Goal: Task Accomplishment & Management: Complete application form

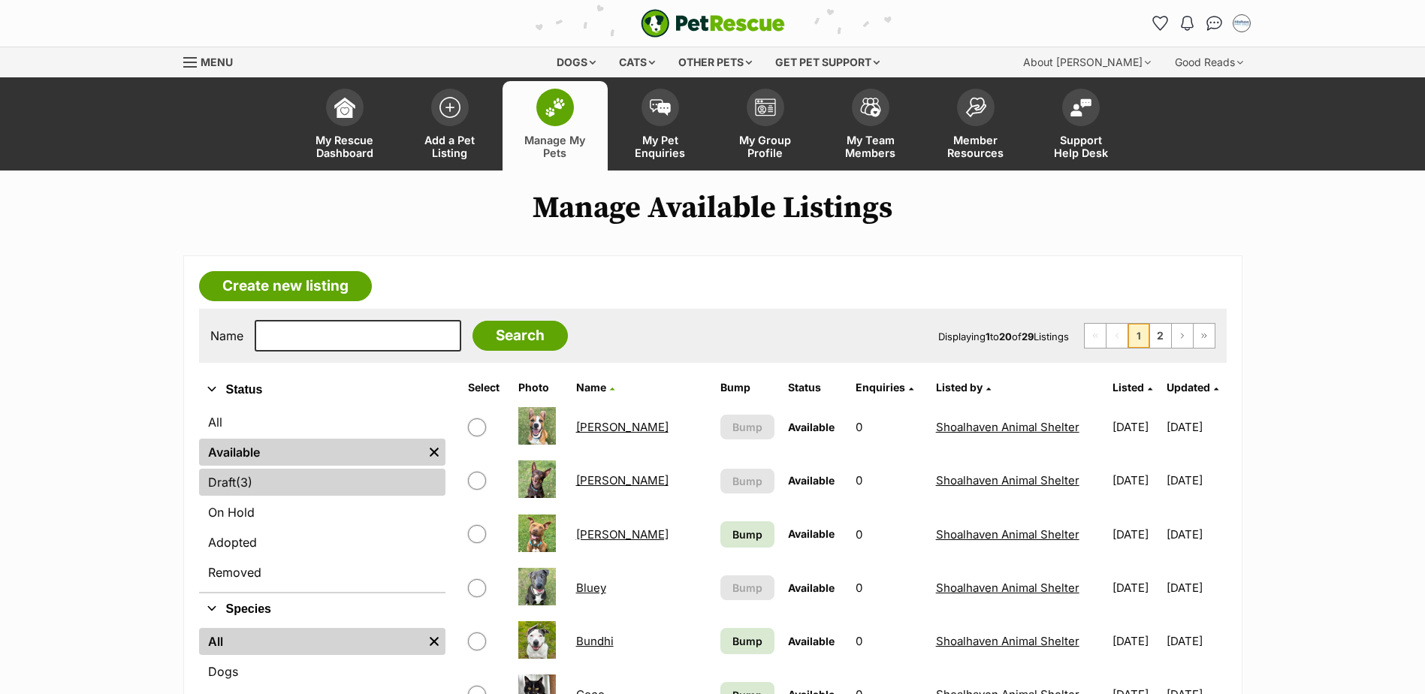
click at [336, 493] on link "Draft (3) Items" at bounding box center [322, 482] width 246 height 27
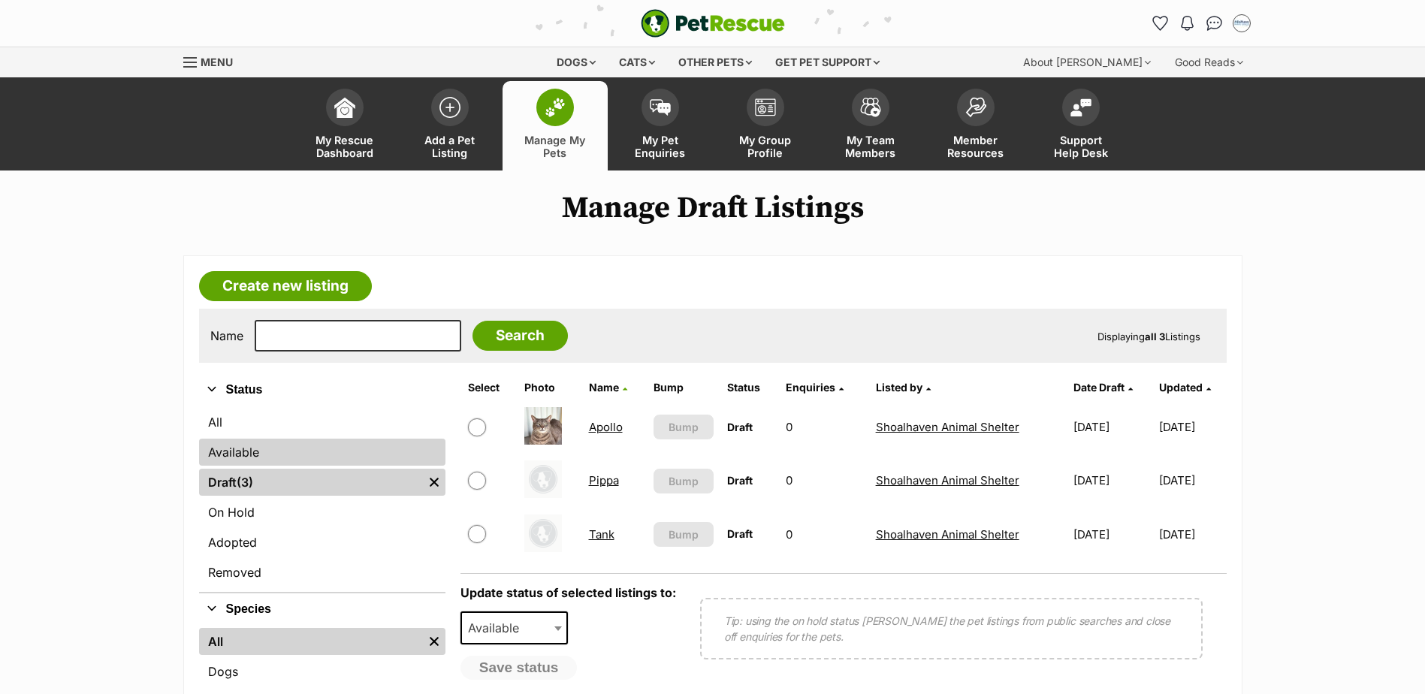
click at [214, 452] on link "Available" at bounding box center [322, 452] width 246 height 27
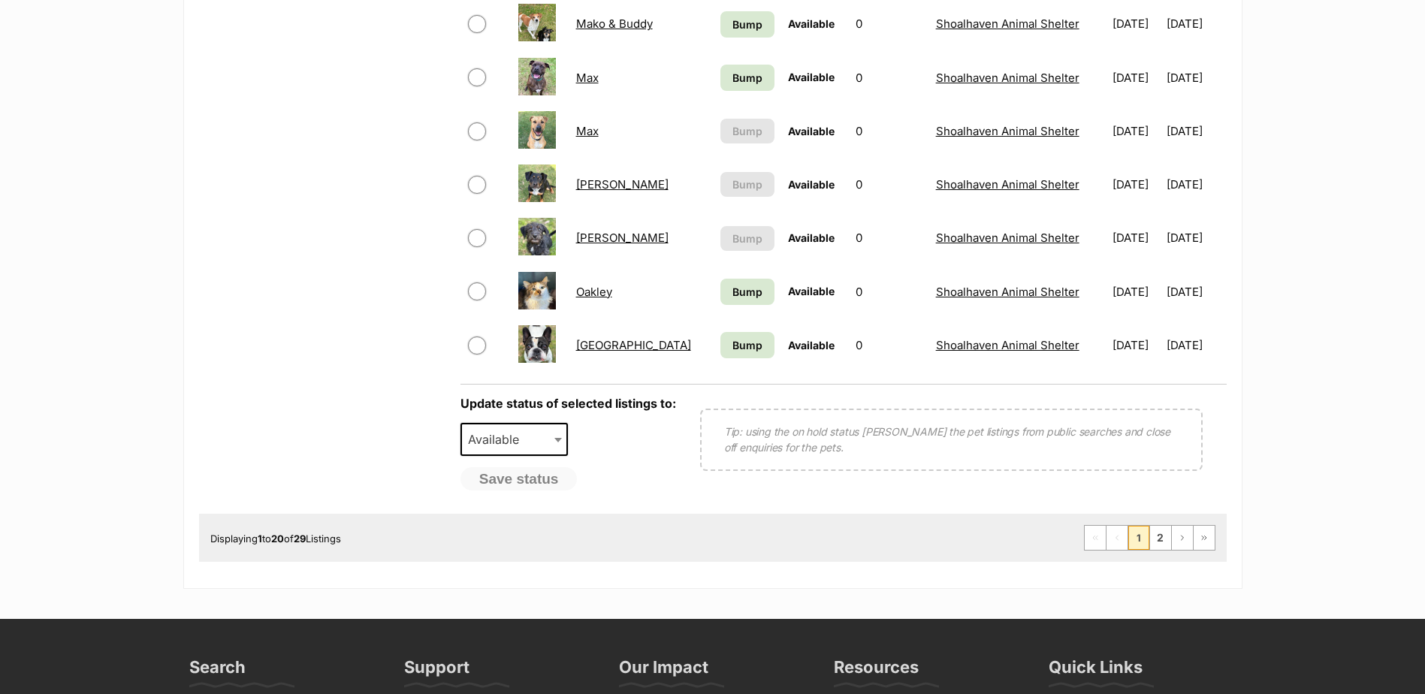
scroll to position [1127, 0]
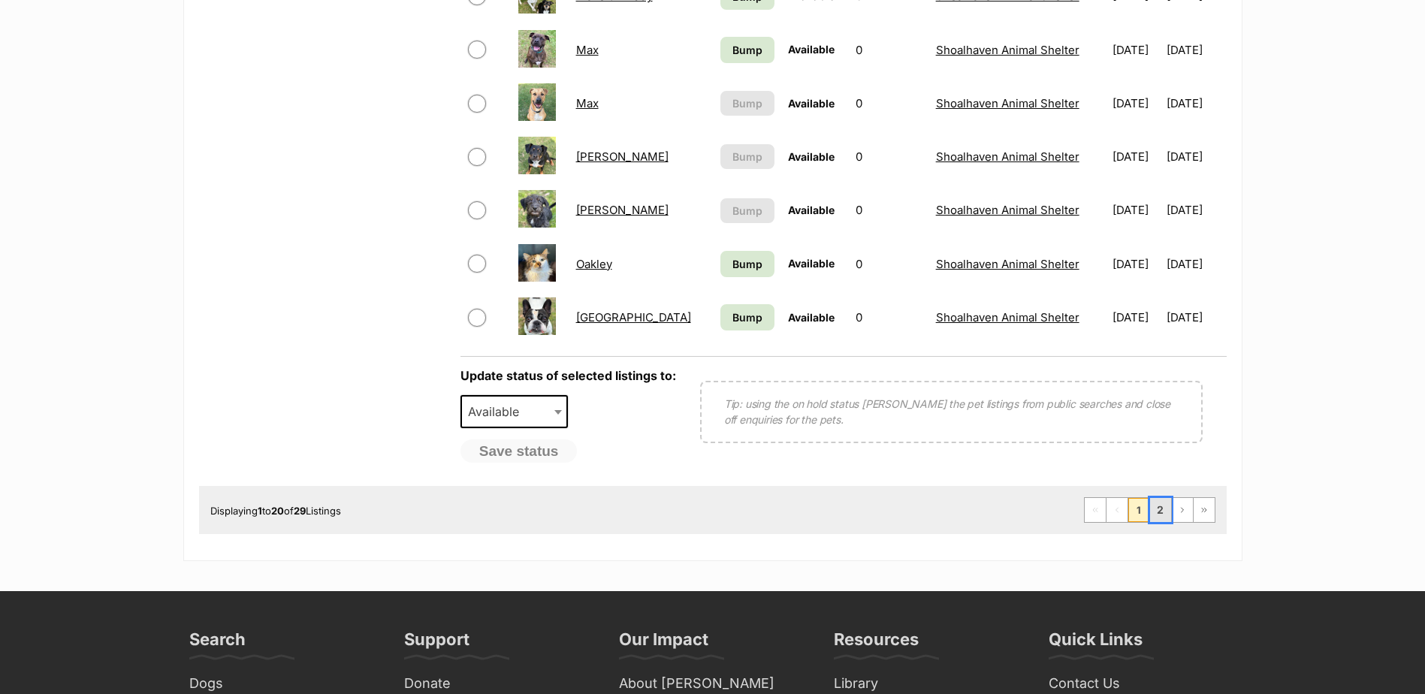
click at [1167, 507] on link "2" at bounding box center [1160, 510] width 21 height 24
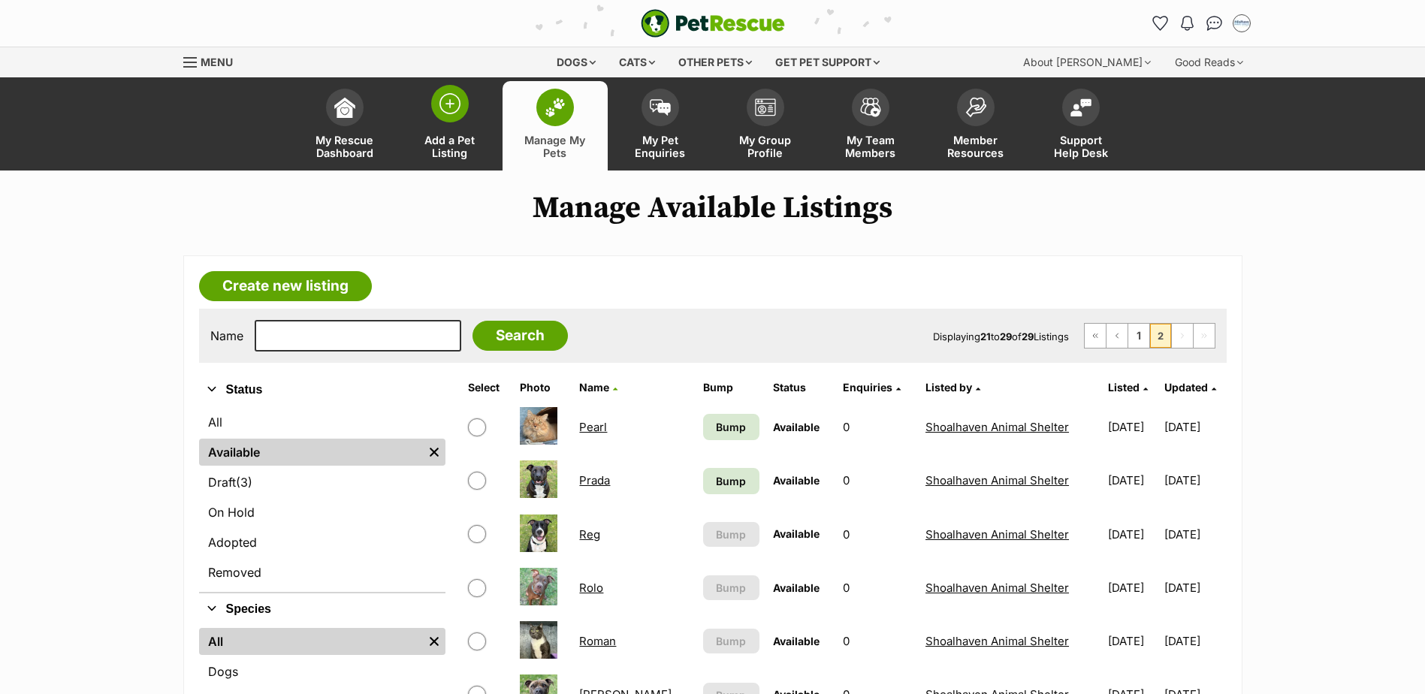
click at [470, 125] on link "Add a Pet Listing" at bounding box center [449, 125] width 105 height 89
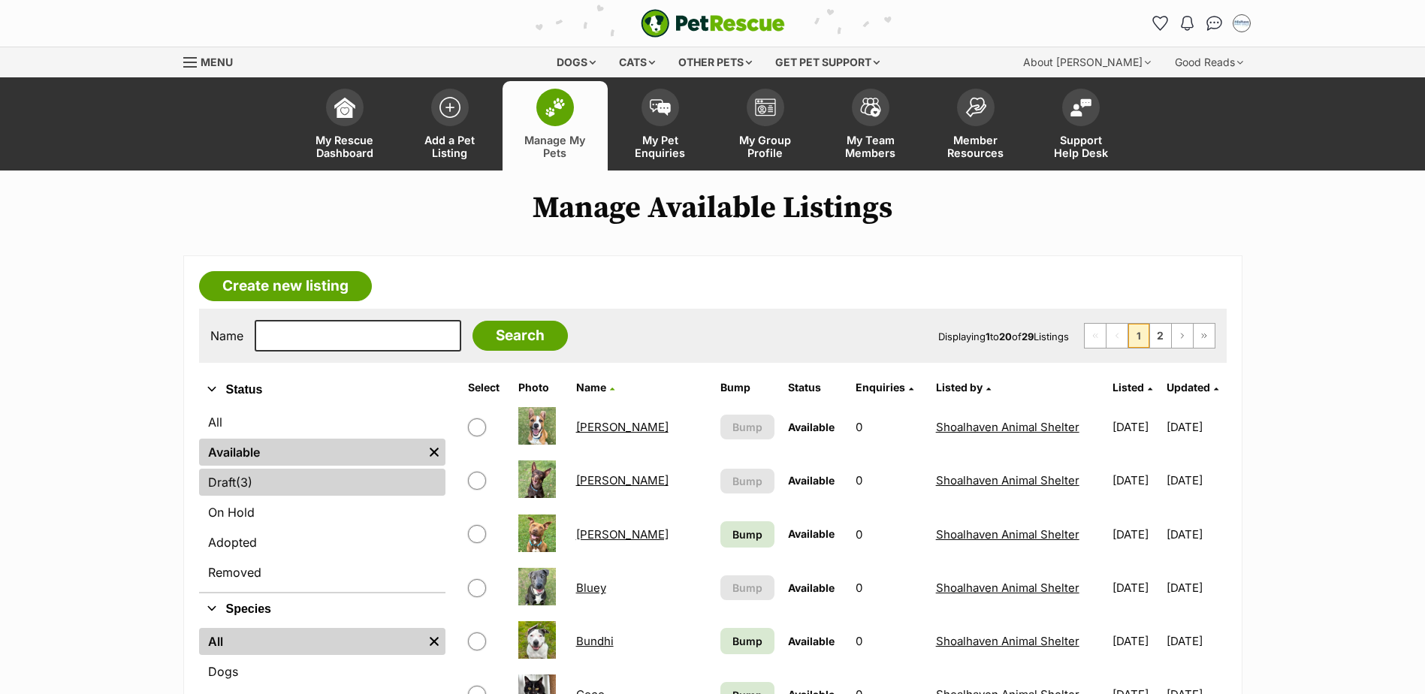
click at [291, 479] on link "Draft (3) Items" at bounding box center [322, 482] width 246 height 27
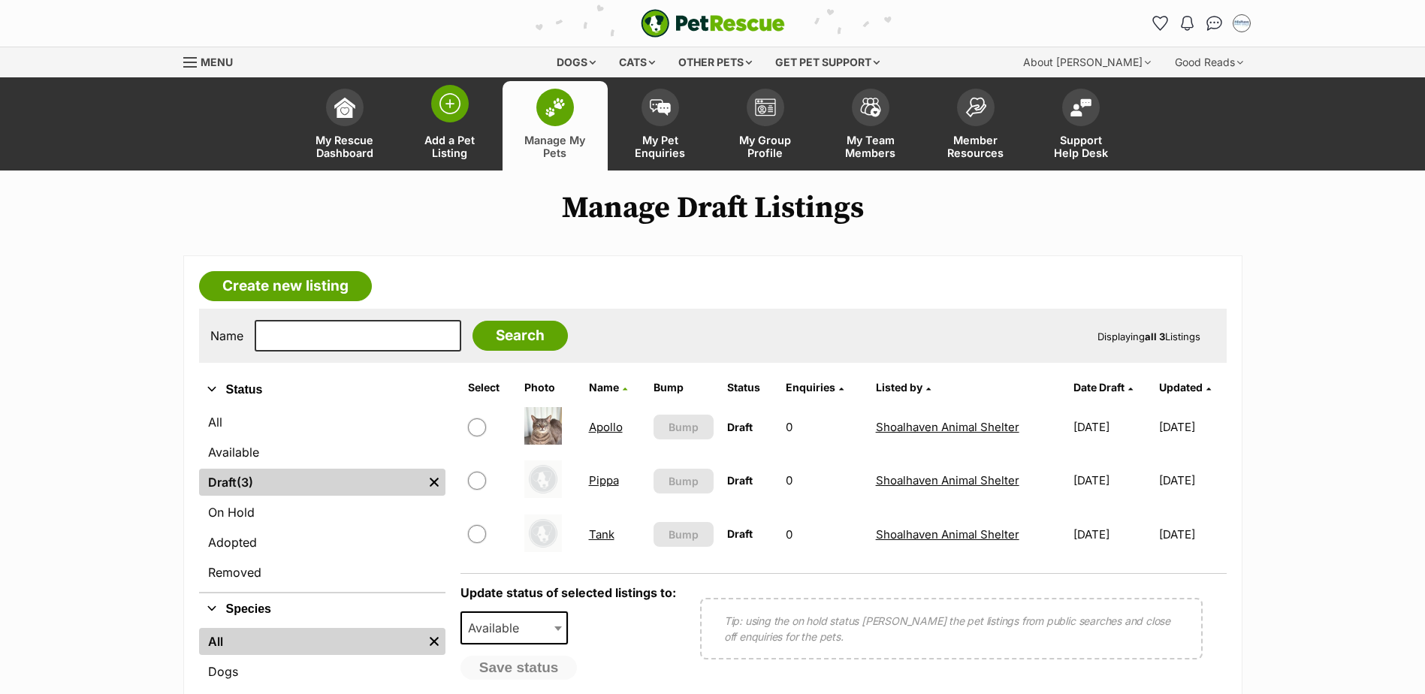
click at [447, 107] on img at bounding box center [450, 103] width 21 height 21
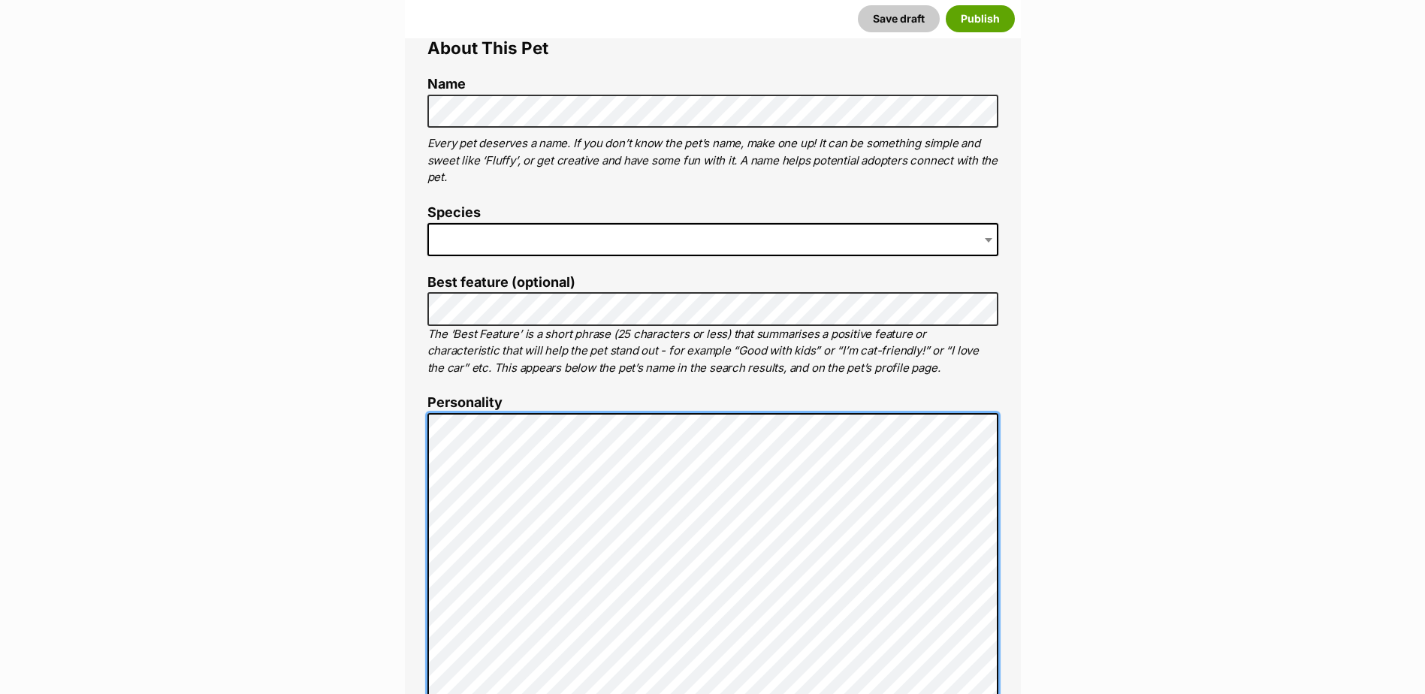
scroll to position [526, 0]
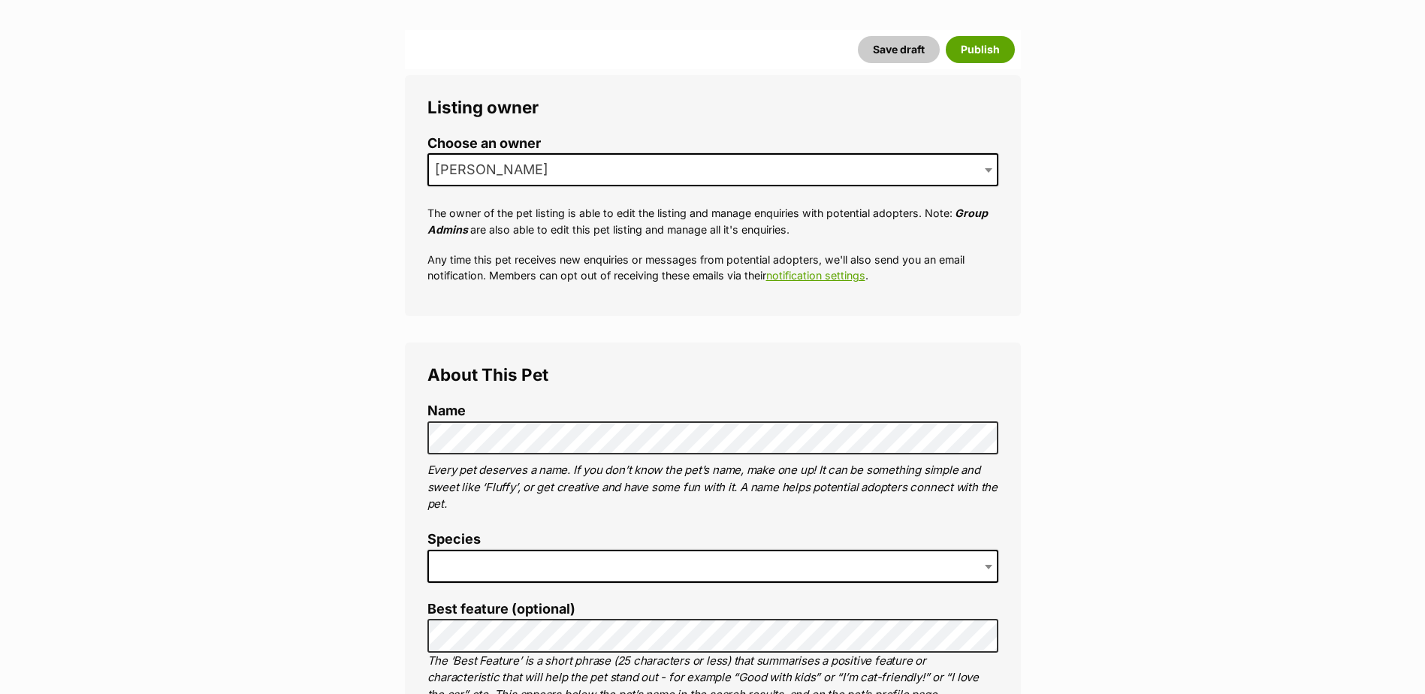
click at [470, 158] on span "[PERSON_NAME]" at bounding box center [713, 169] width 571 height 33
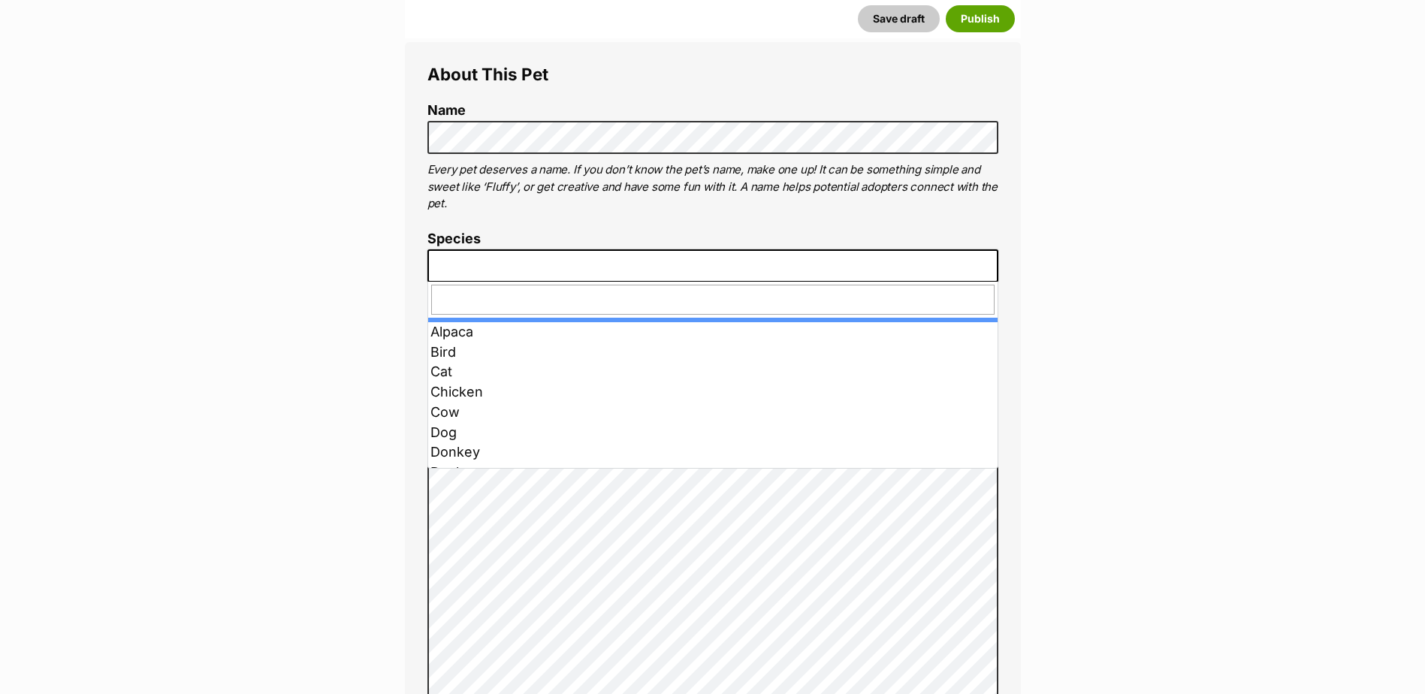
click at [449, 252] on span at bounding box center [713, 265] width 571 height 33
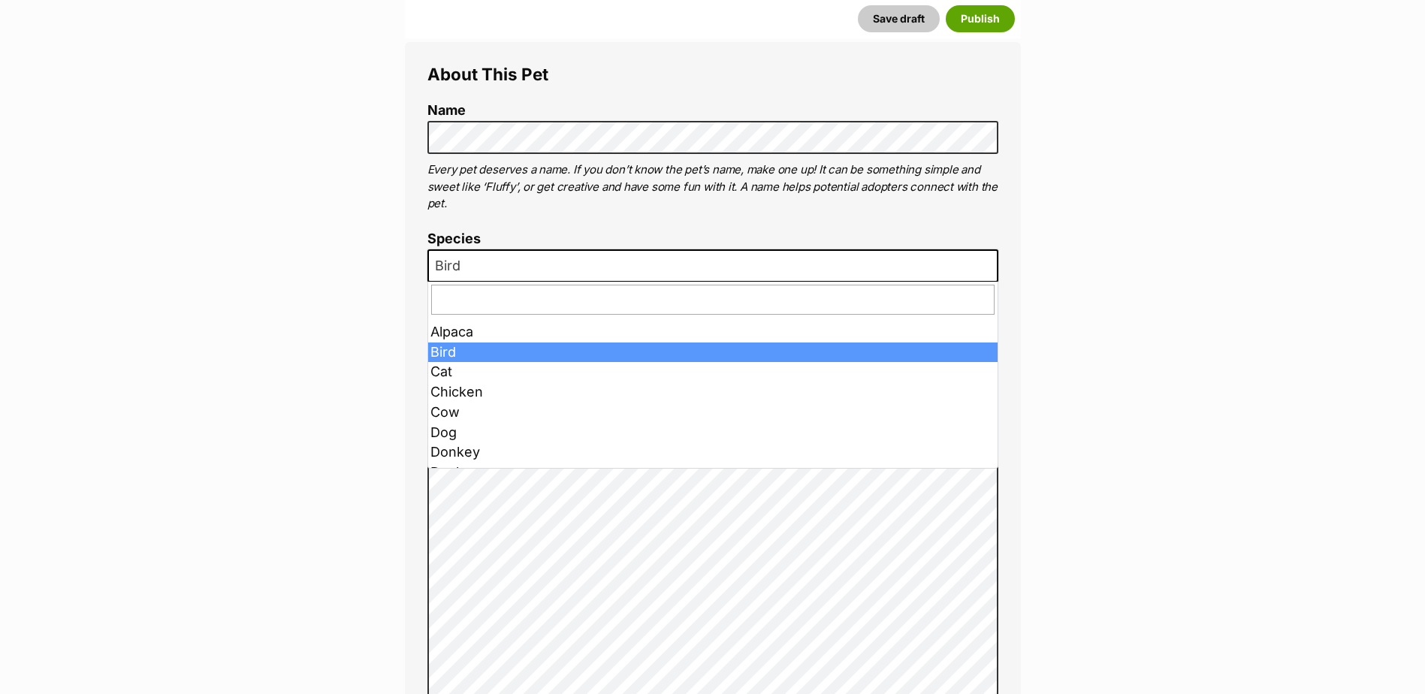
click at [478, 267] on span "Bird" at bounding box center [713, 265] width 571 height 33
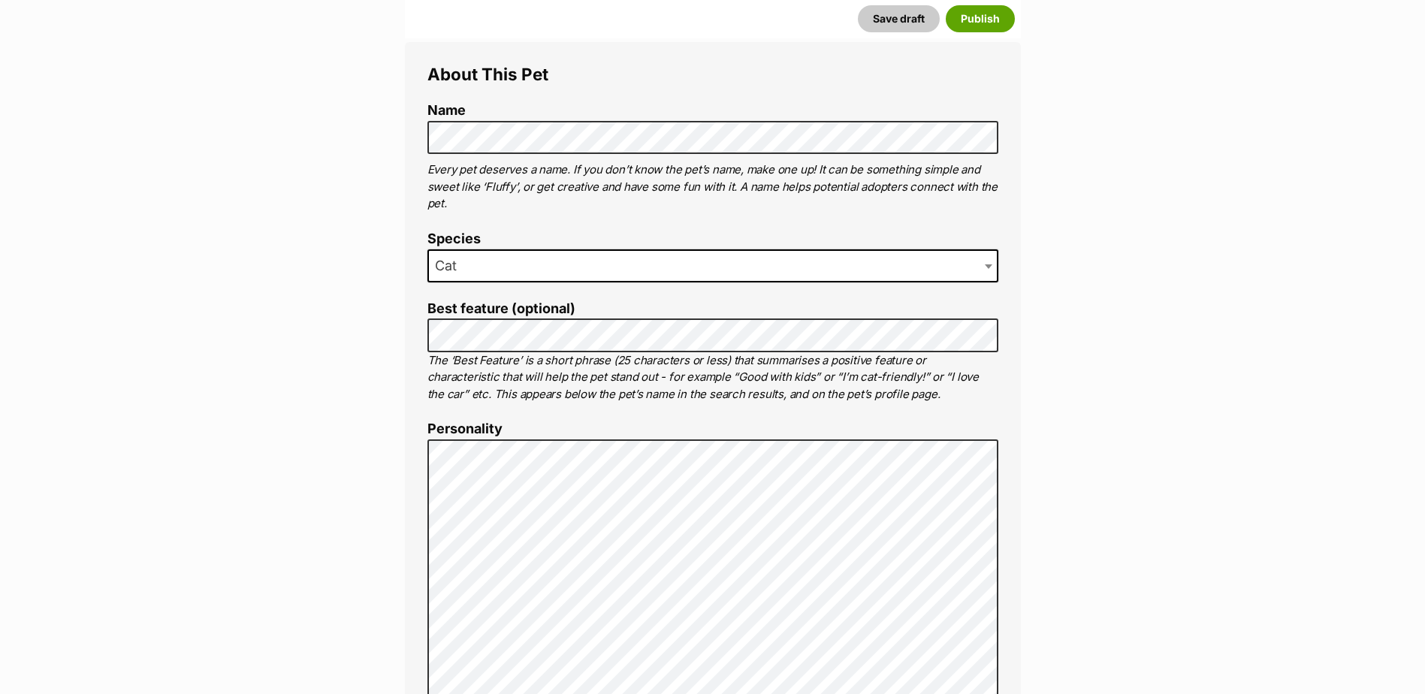
click at [470, 317] on li "Best feature (optional) The ‘Best Feature’ is a short phrase (25 characters or …" at bounding box center [713, 352] width 571 height 102
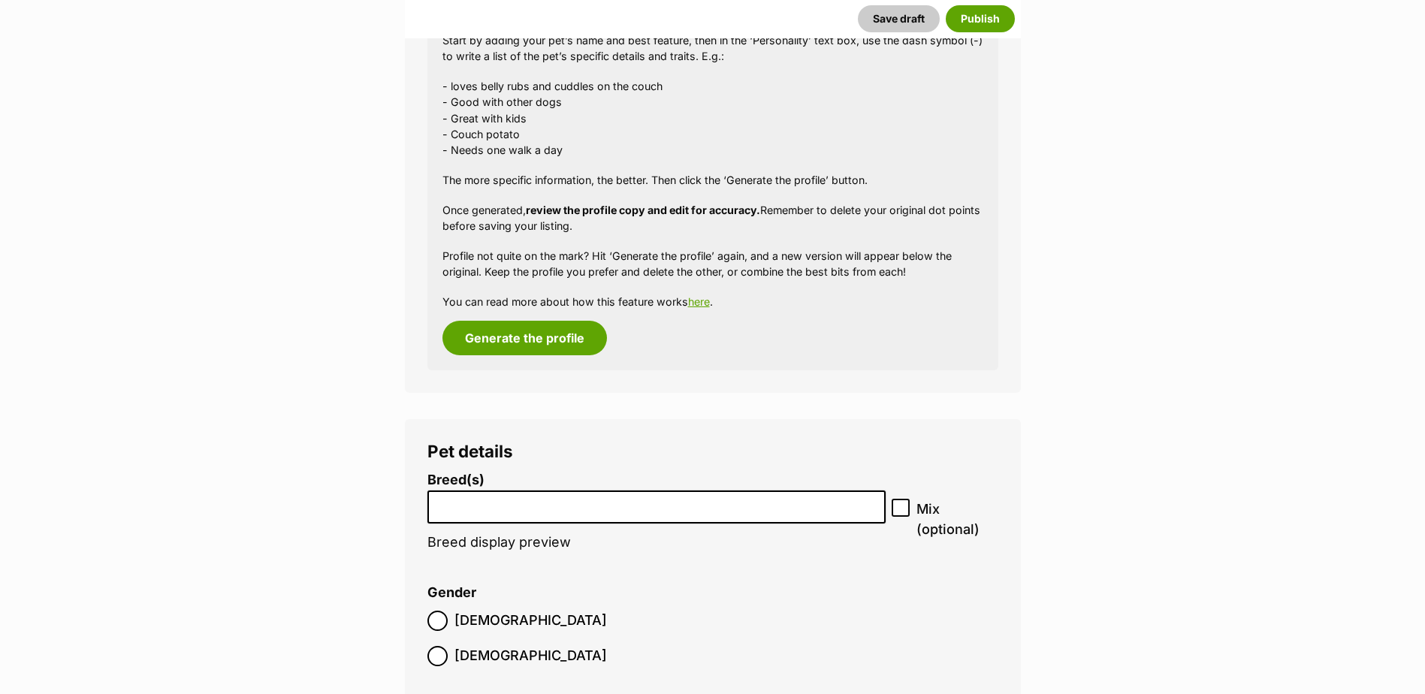
scroll to position [1878, 0]
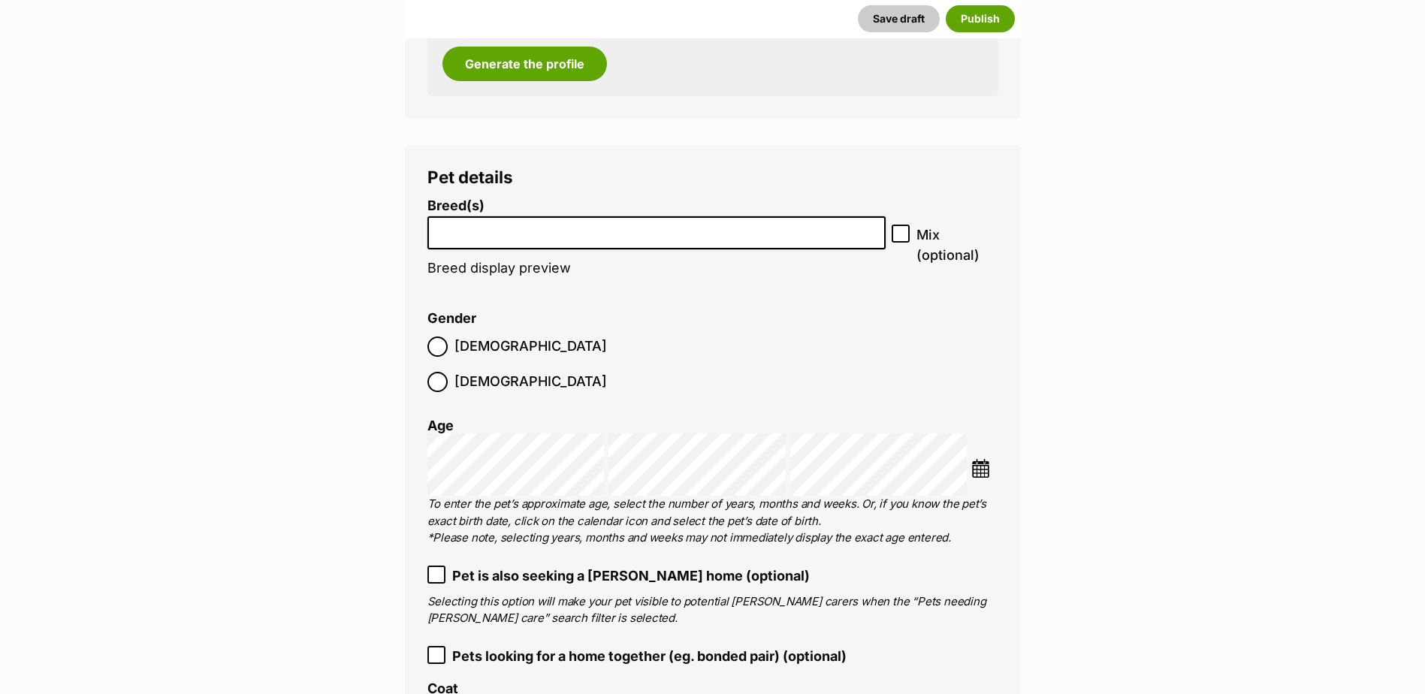
click at [504, 234] on input "search" at bounding box center [657, 230] width 449 height 16
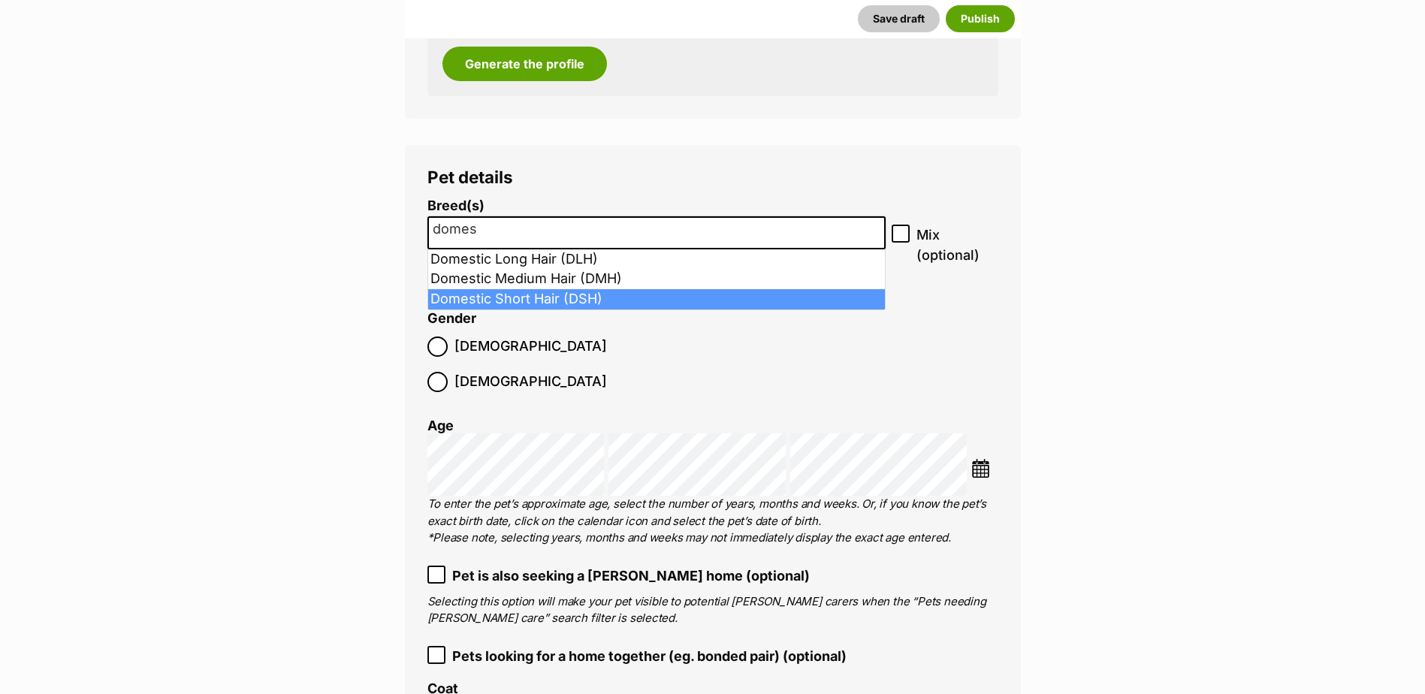
type input "domes"
select select "252102"
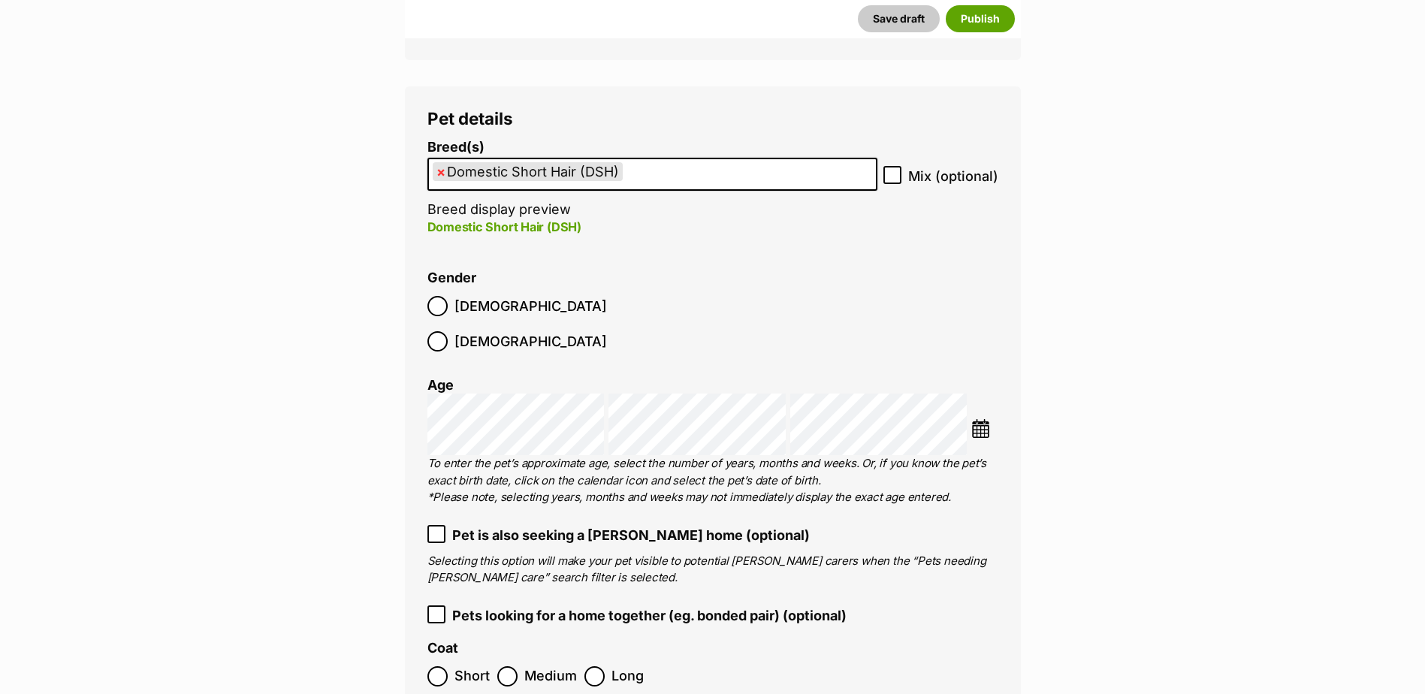
scroll to position [2104, 0]
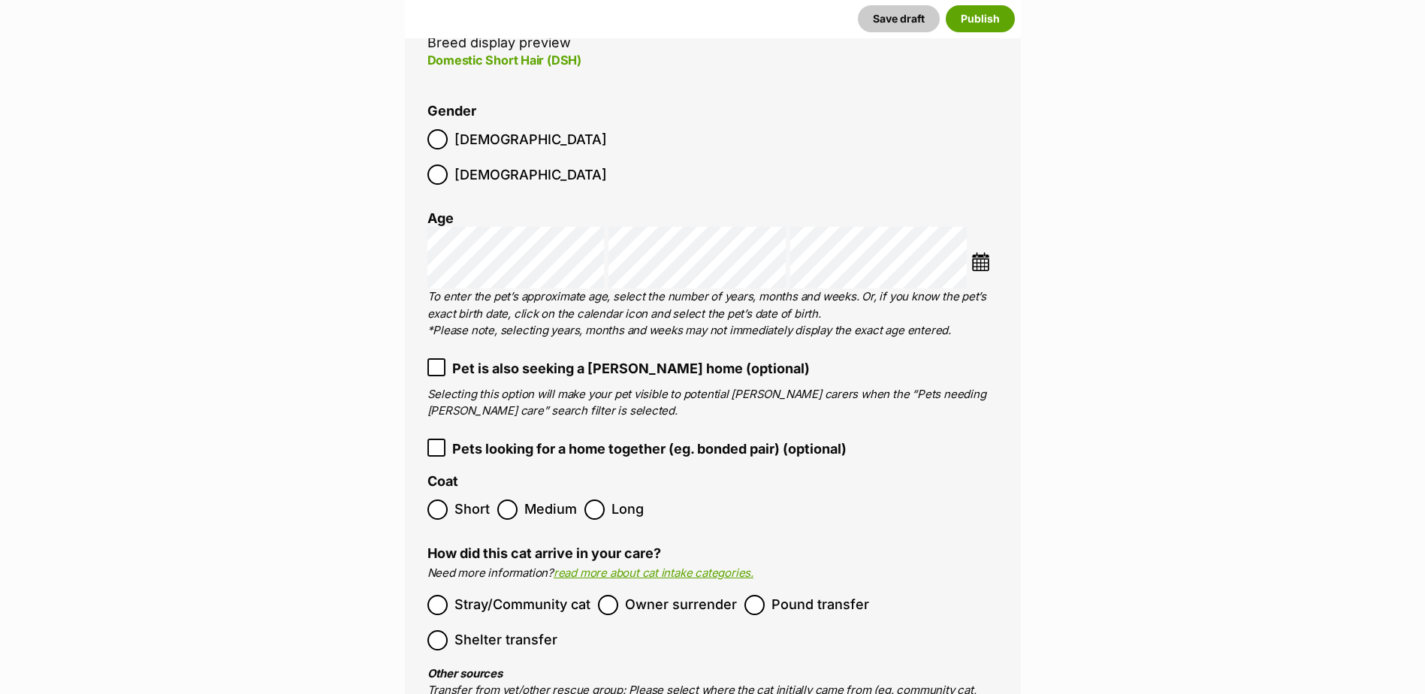
click at [467, 500] on span "Short" at bounding box center [472, 510] width 35 height 20
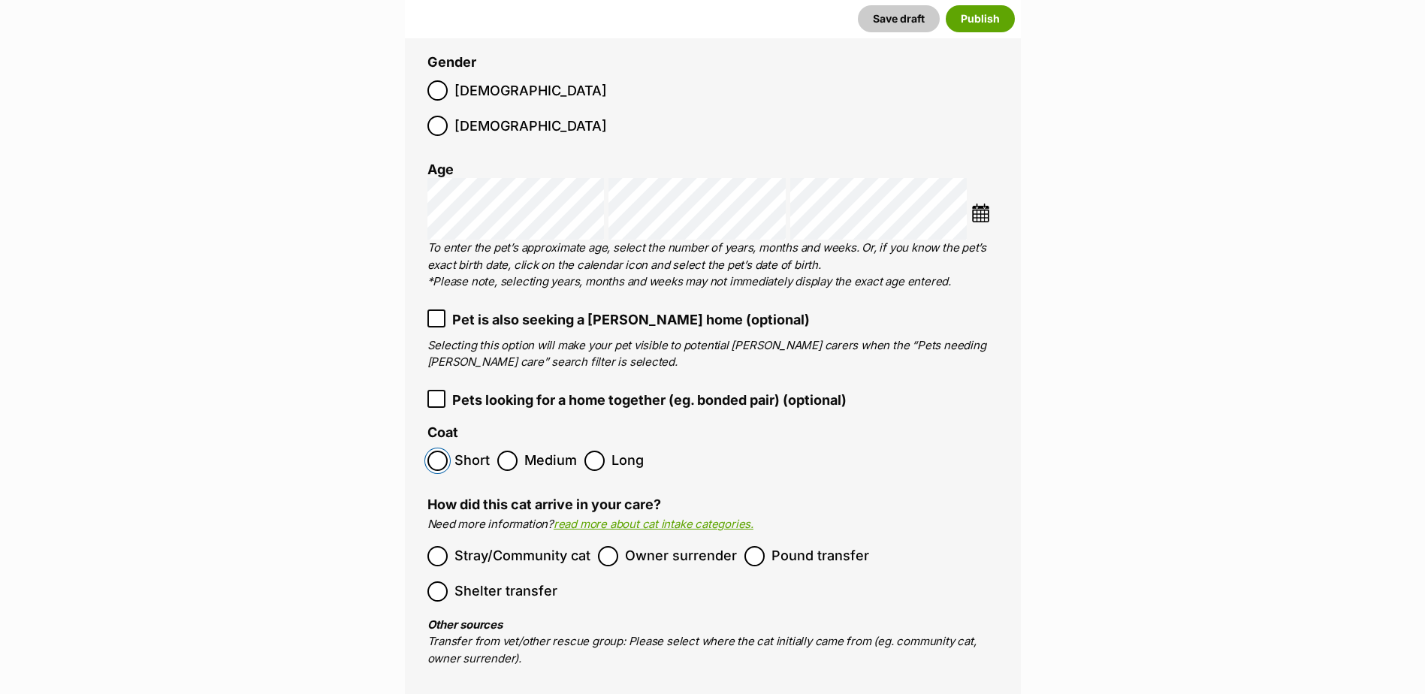
scroll to position [2179, 0]
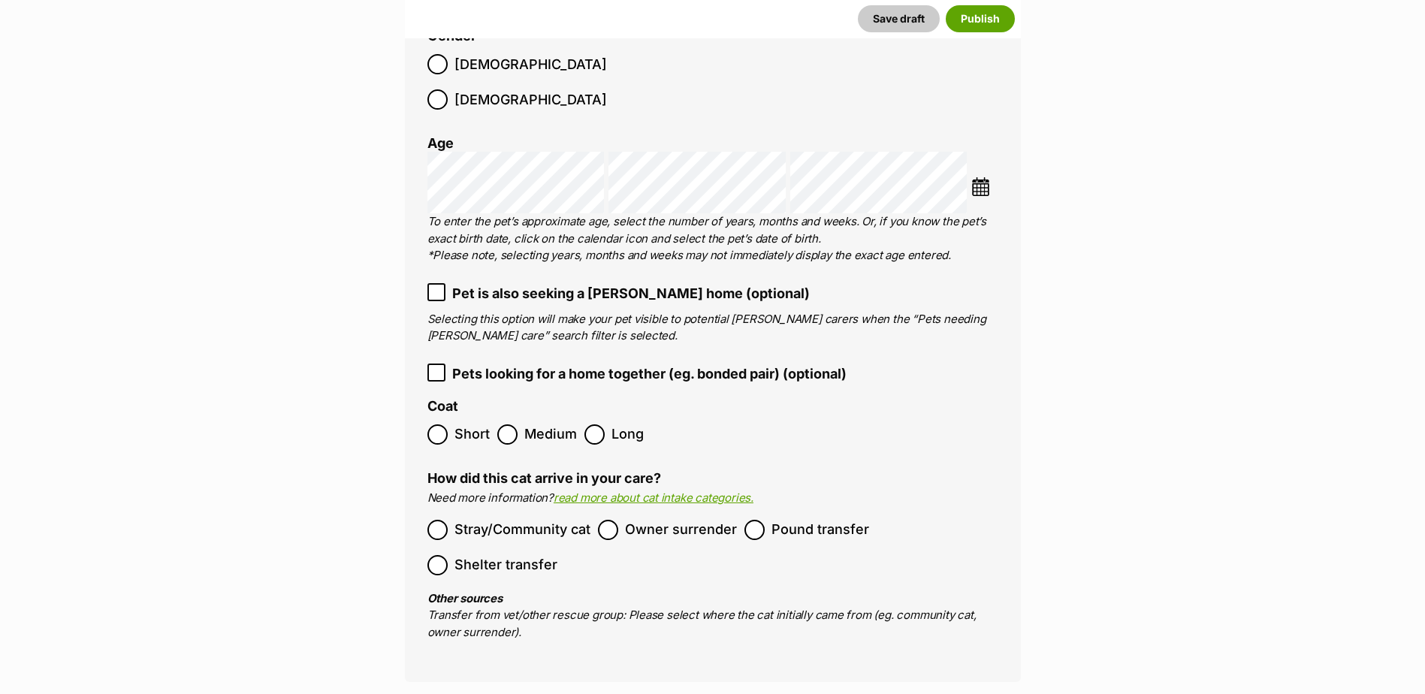
click at [488, 520] on span "Stray/Community cat" at bounding box center [523, 530] width 136 height 20
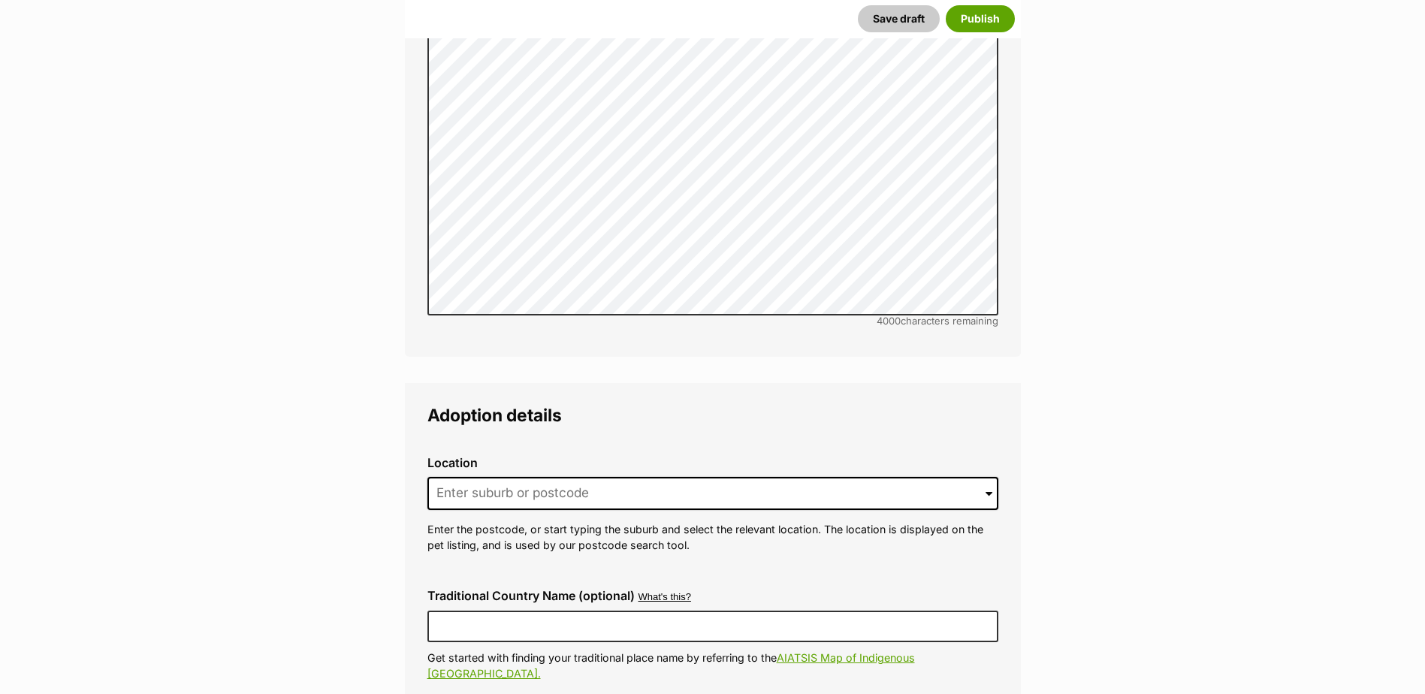
scroll to position [3607, 0]
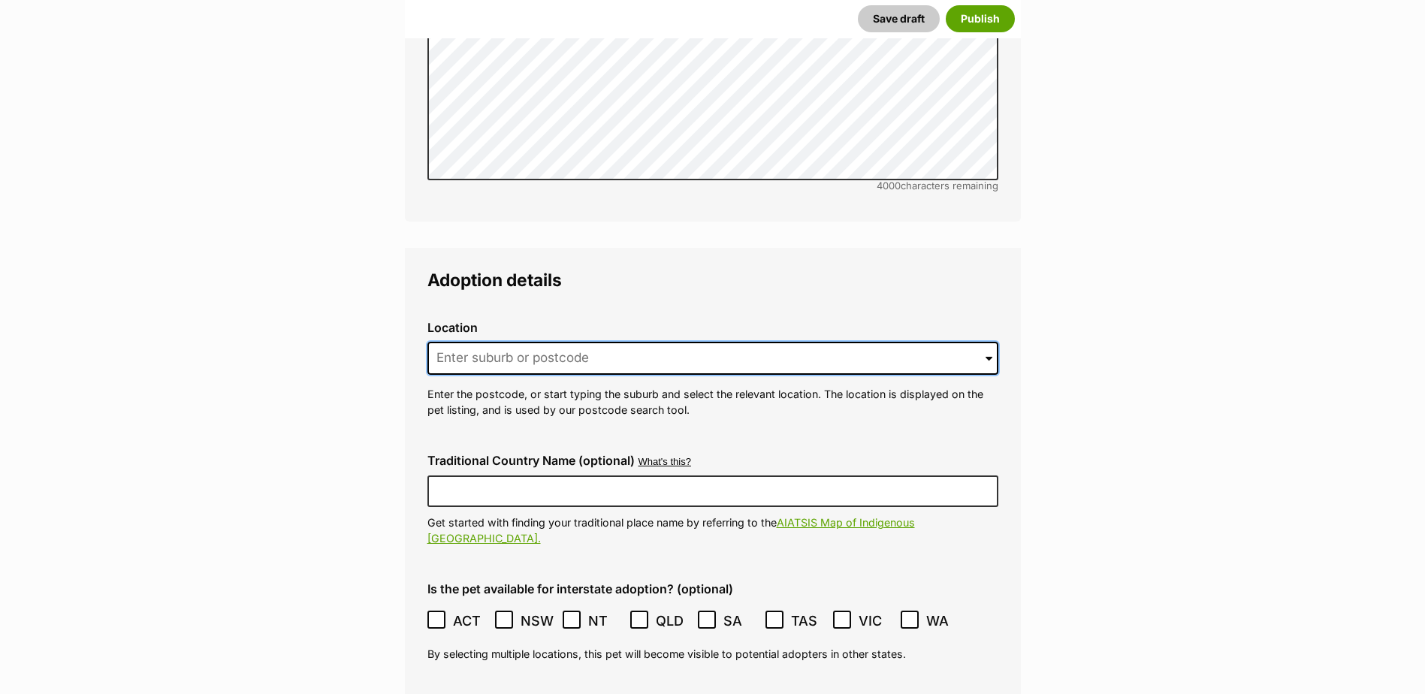
click at [476, 342] on input at bounding box center [713, 358] width 571 height 33
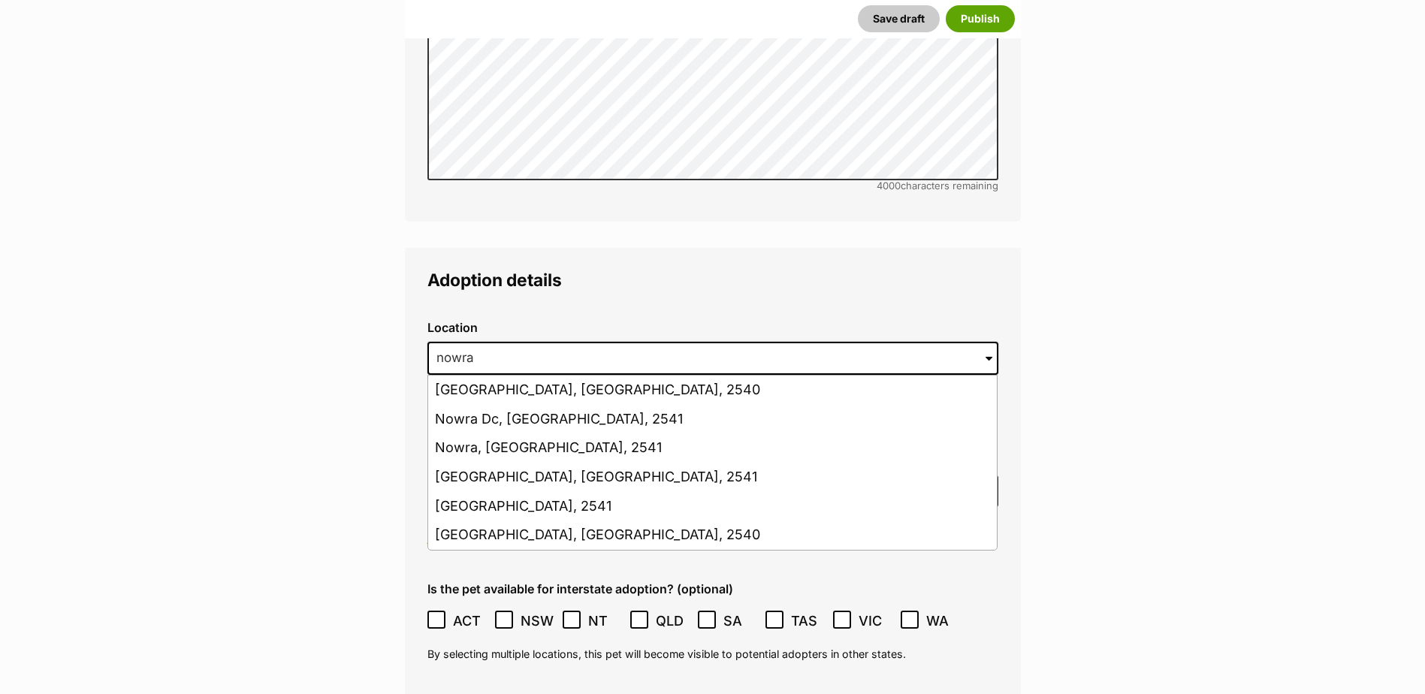
click at [496, 376] on li "Nowra Hill, New South Wales, 2540" at bounding box center [712, 390] width 569 height 29
type input "Nowra Hill, New South Wales, 2540"
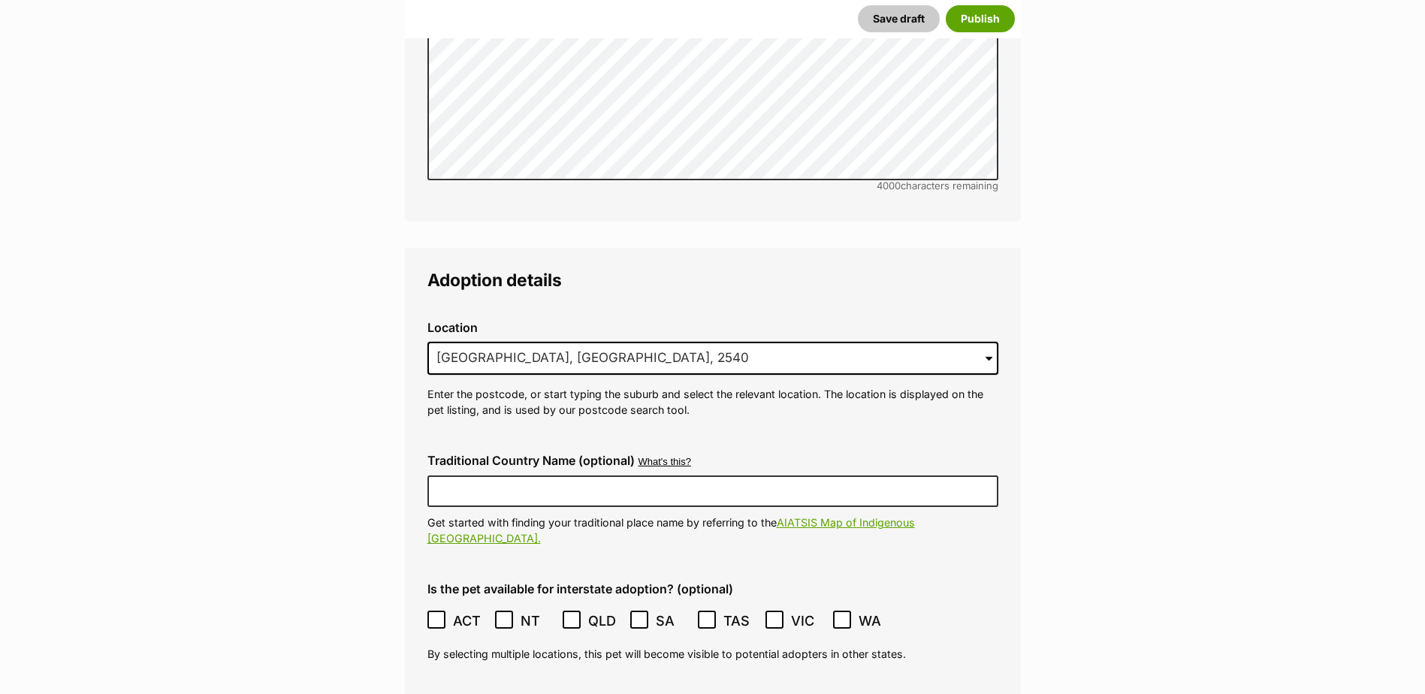
click at [444, 611] on span at bounding box center [438, 621] width 20 height 20
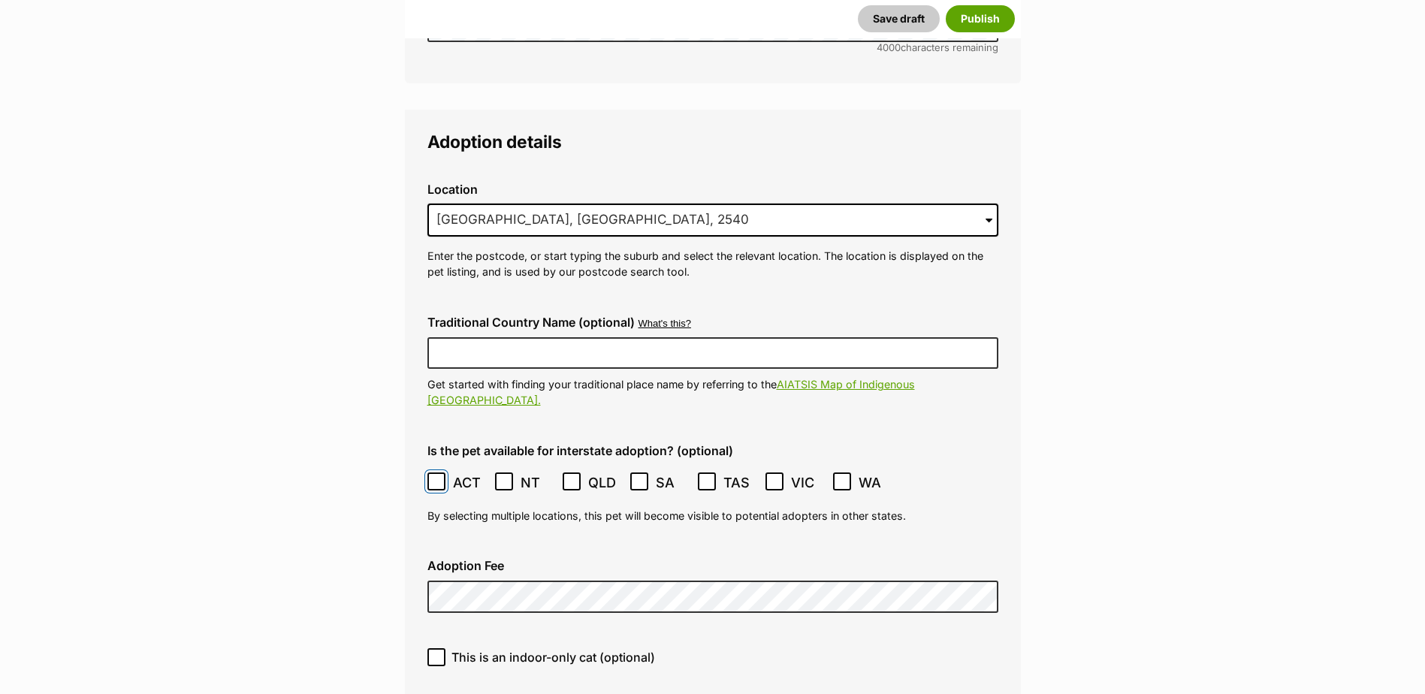
scroll to position [3757, 0]
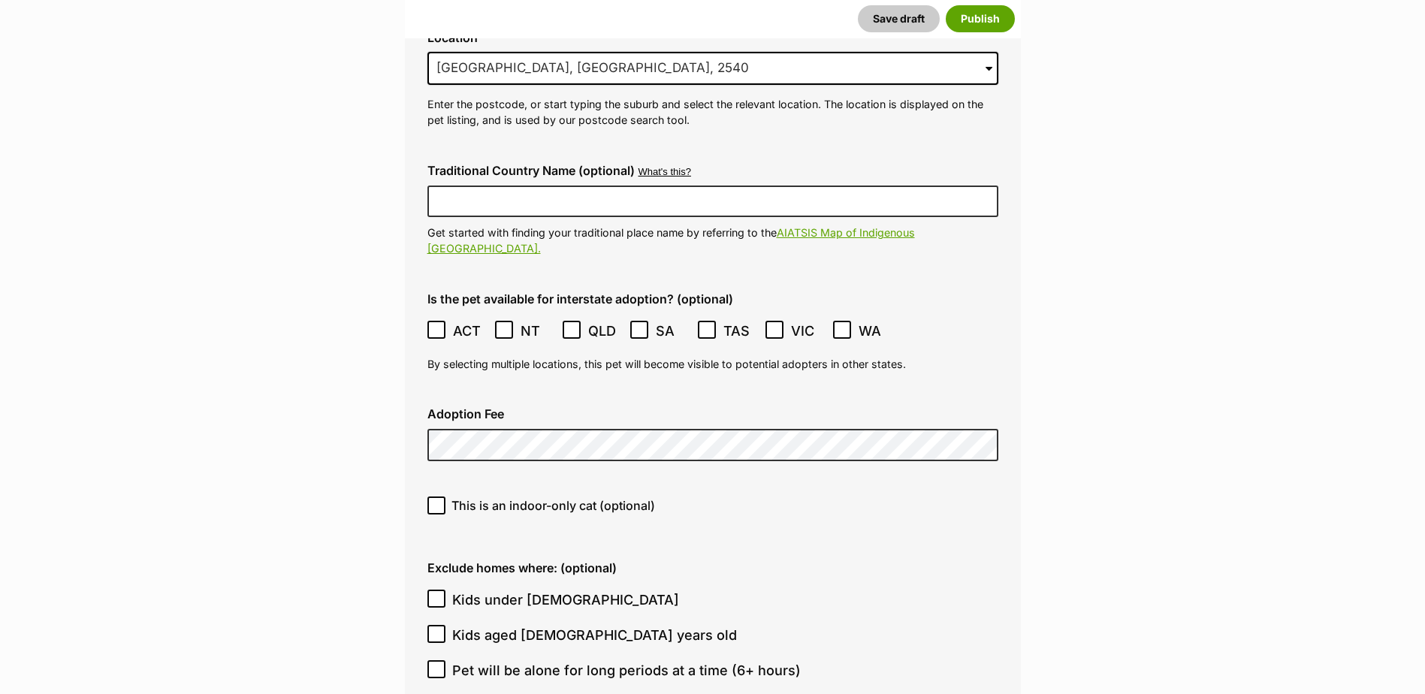
scroll to position [3907, 0]
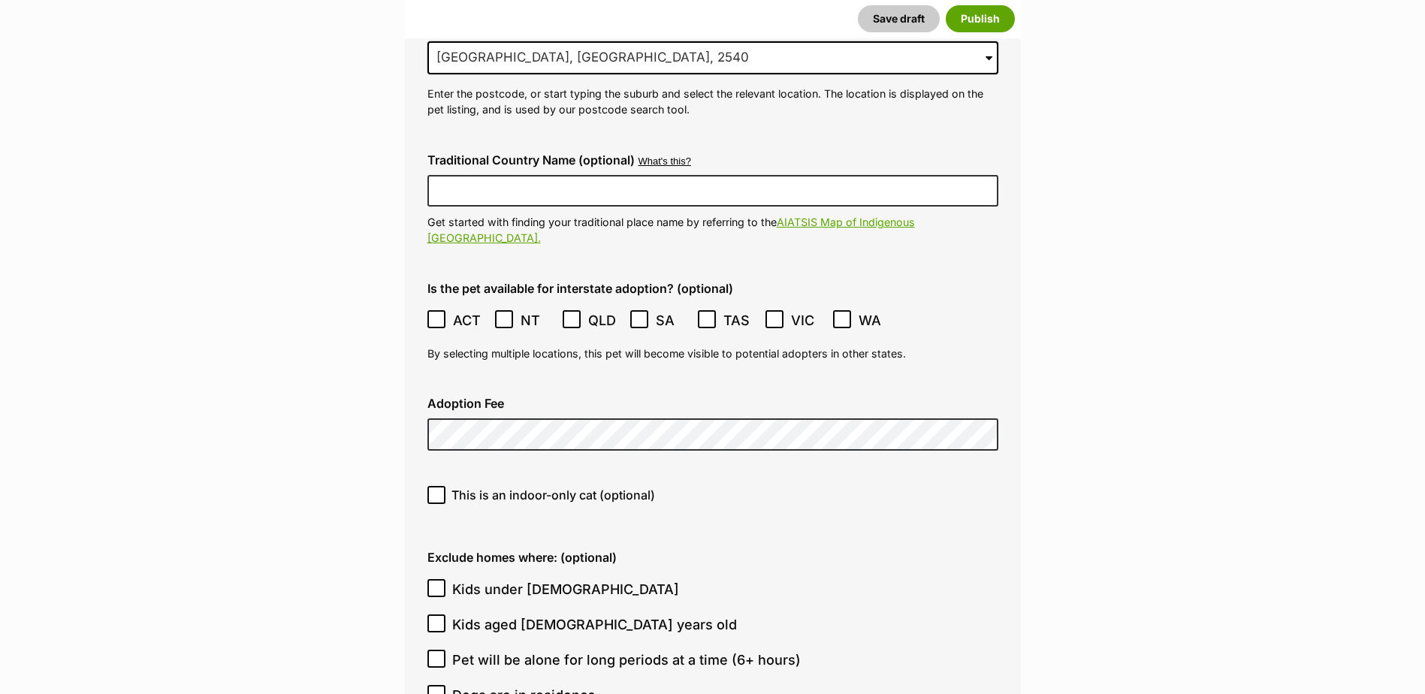
click at [495, 486] on span "This is an indoor-only cat (optional)" at bounding box center [554, 495] width 204 height 18
click at [446, 486] on input "This is an indoor-only cat (optional)" at bounding box center [437, 495] width 18 height 18
checkbox input "true"
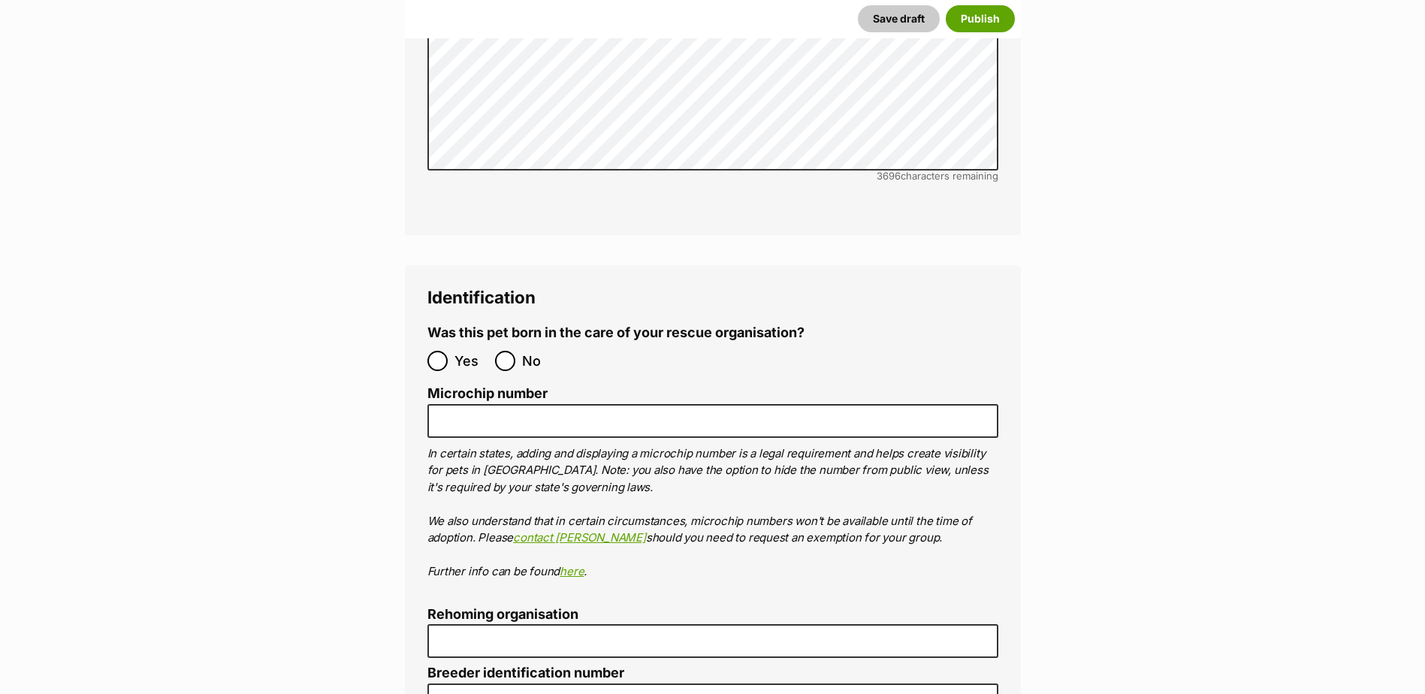
scroll to position [5034, 0]
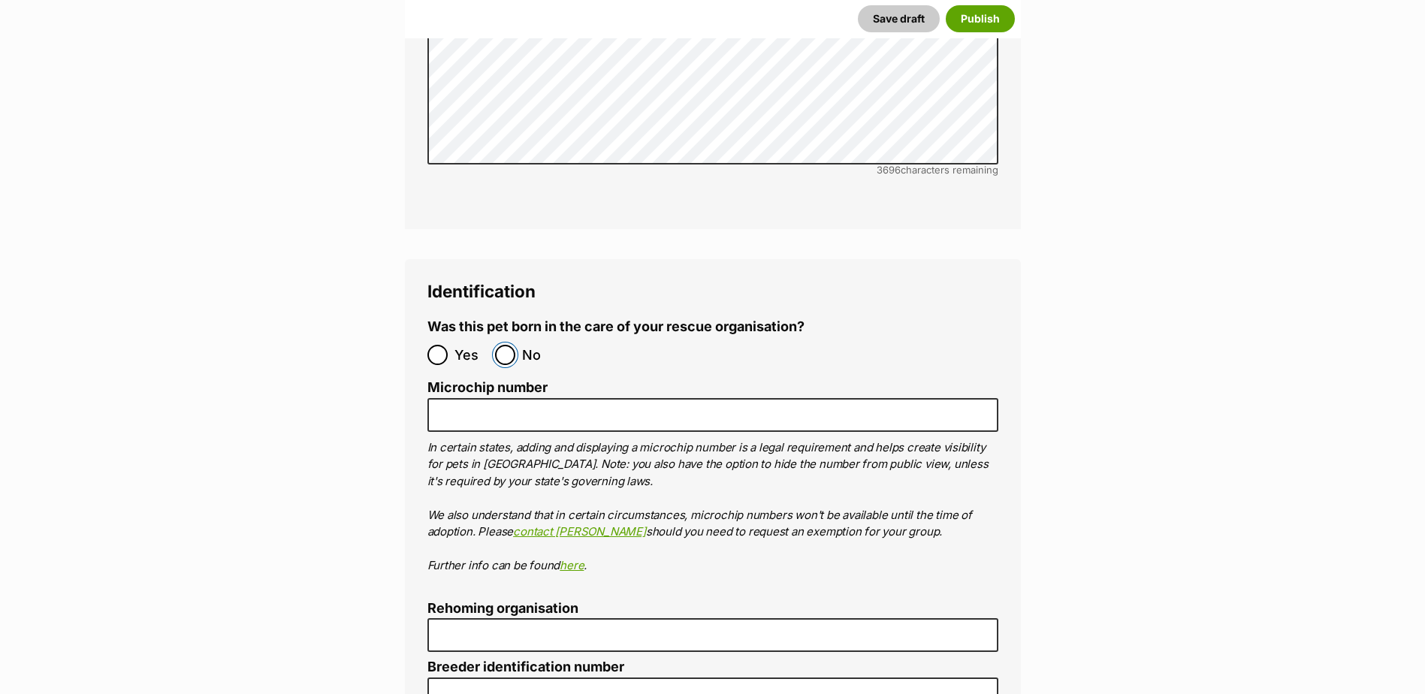
click at [501, 345] on input "No" at bounding box center [505, 355] width 20 height 20
radio input "true"
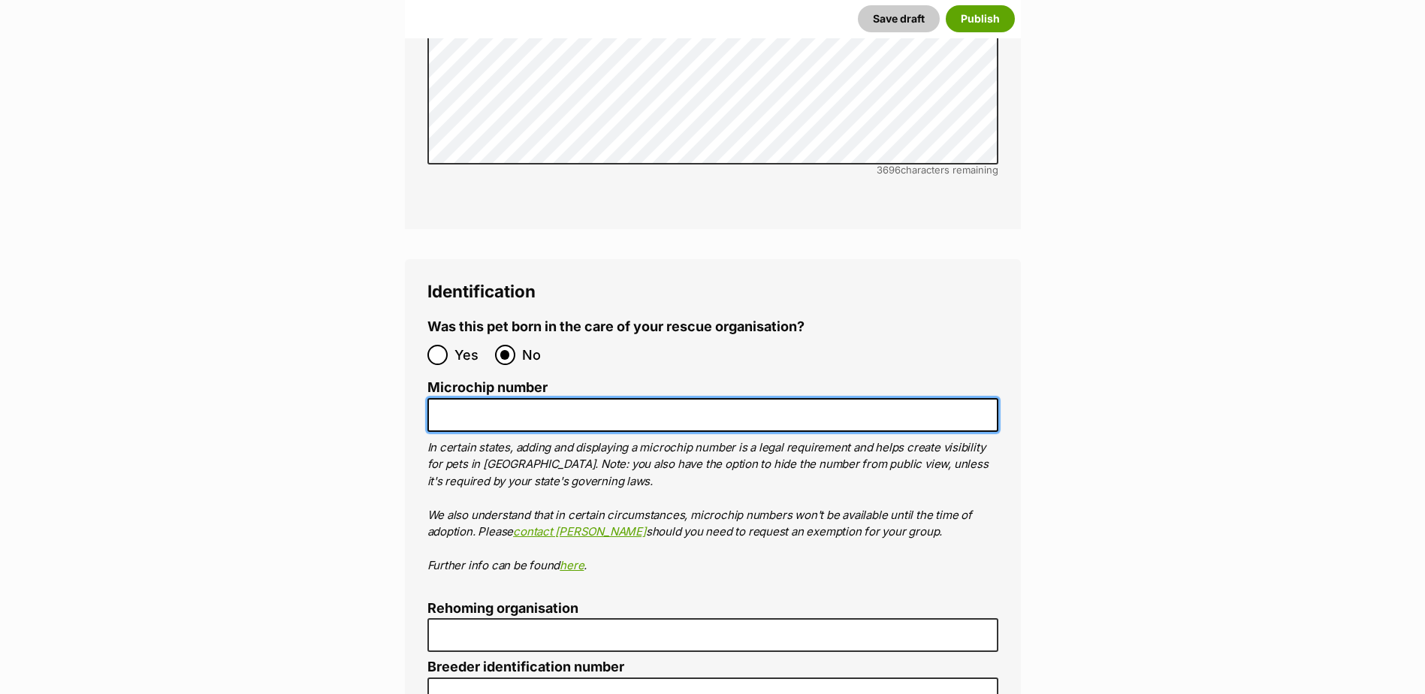
click at [534, 398] on input "Microchip number" at bounding box center [713, 415] width 571 height 34
paste input "900164002269322"
type input "900164002269322"
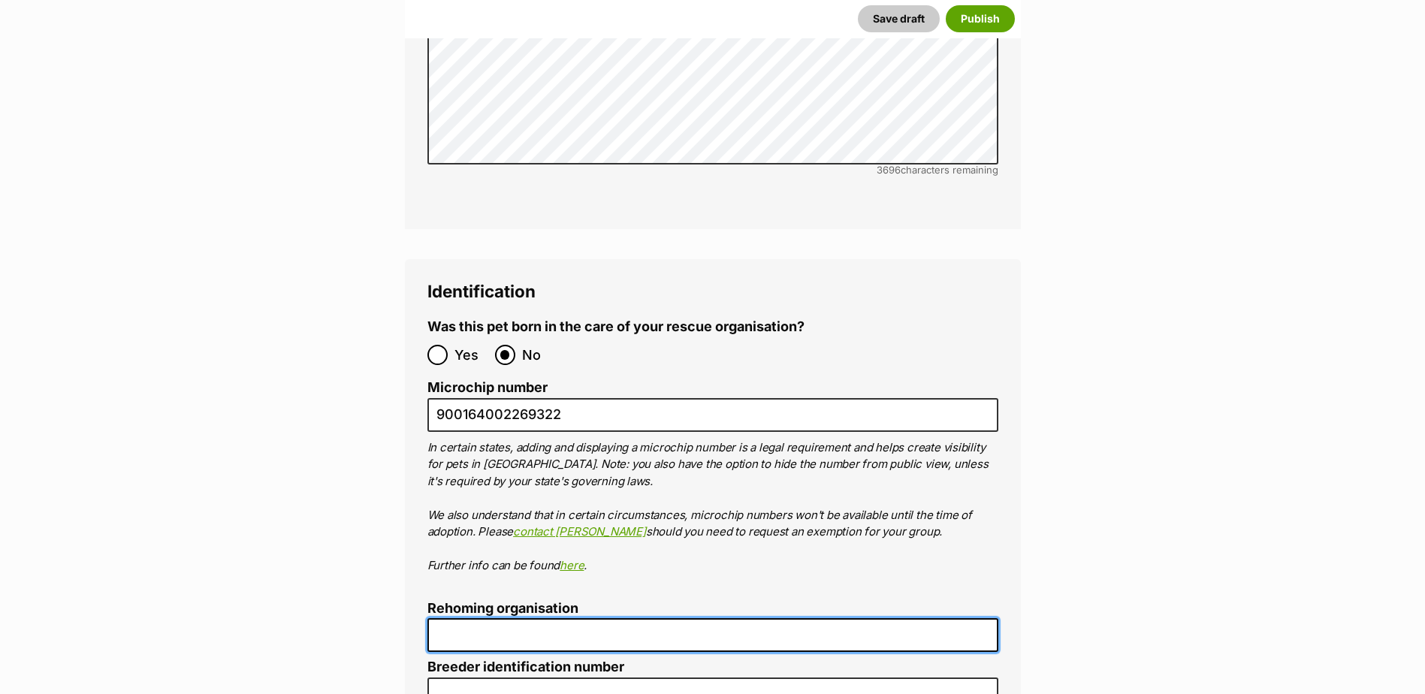
click at [497, 618] on input "Rehoming organisation" at bounding box center [713, 635] width 571 height 34
type input "R251000194"
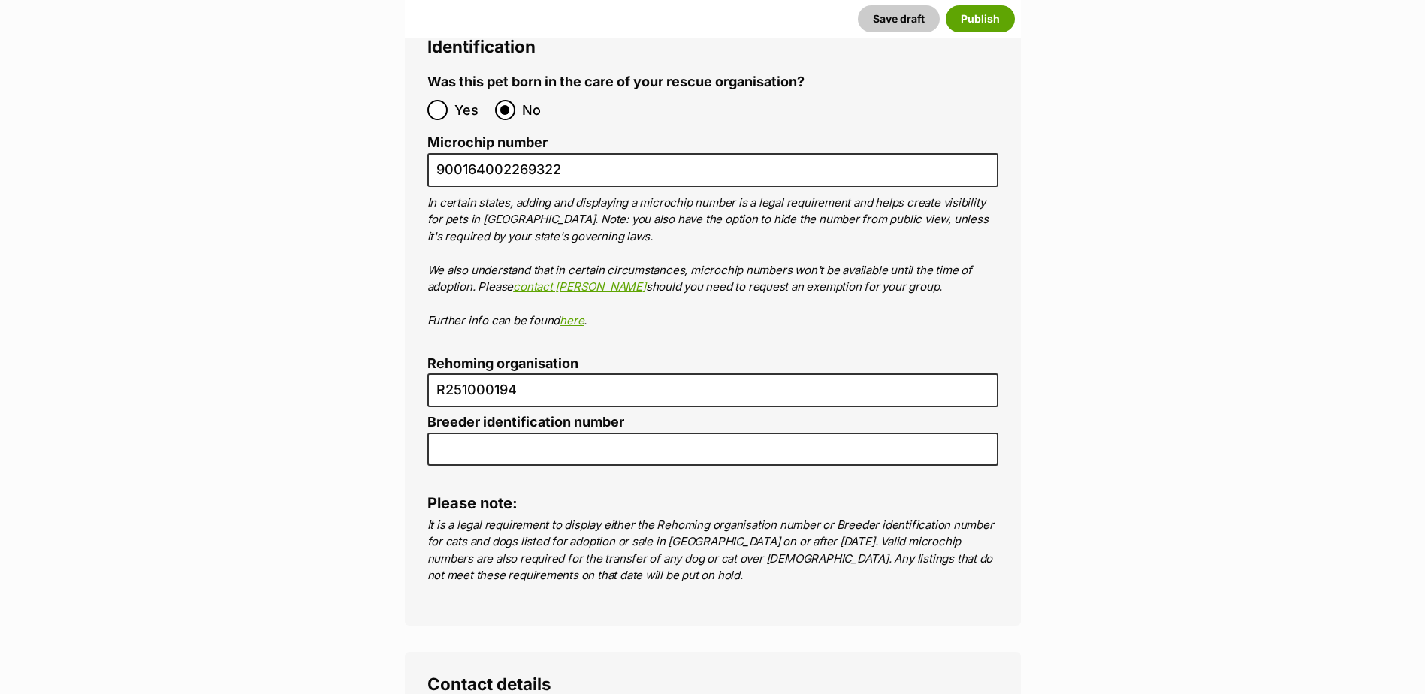
scroll to position [5485, 0]
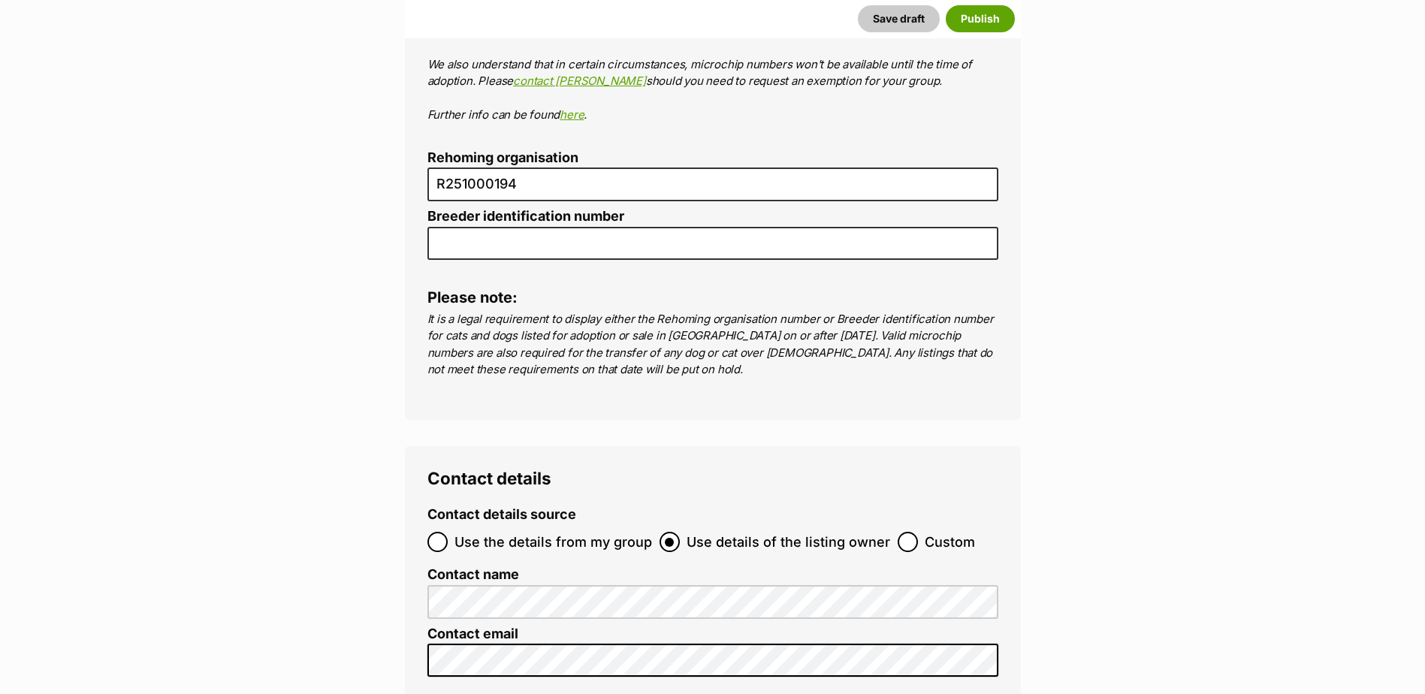
click at [507, 532] on span "Use the details from my group" at bounding box center [554, 542] width 198 height 20
click at [448, 532] on input "Use the details from my group" at bounding box center [438, 542] width 20 height 20
radio input "true"
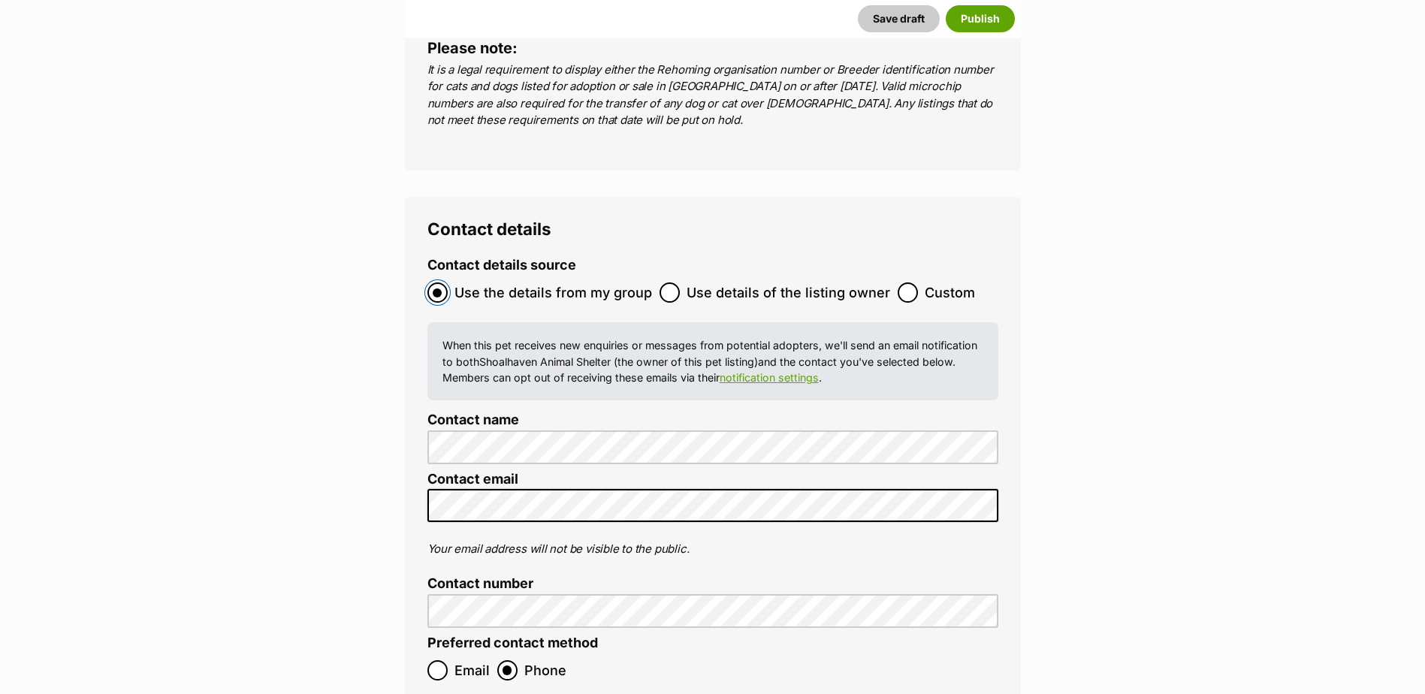
scroll to position [5936, 0]
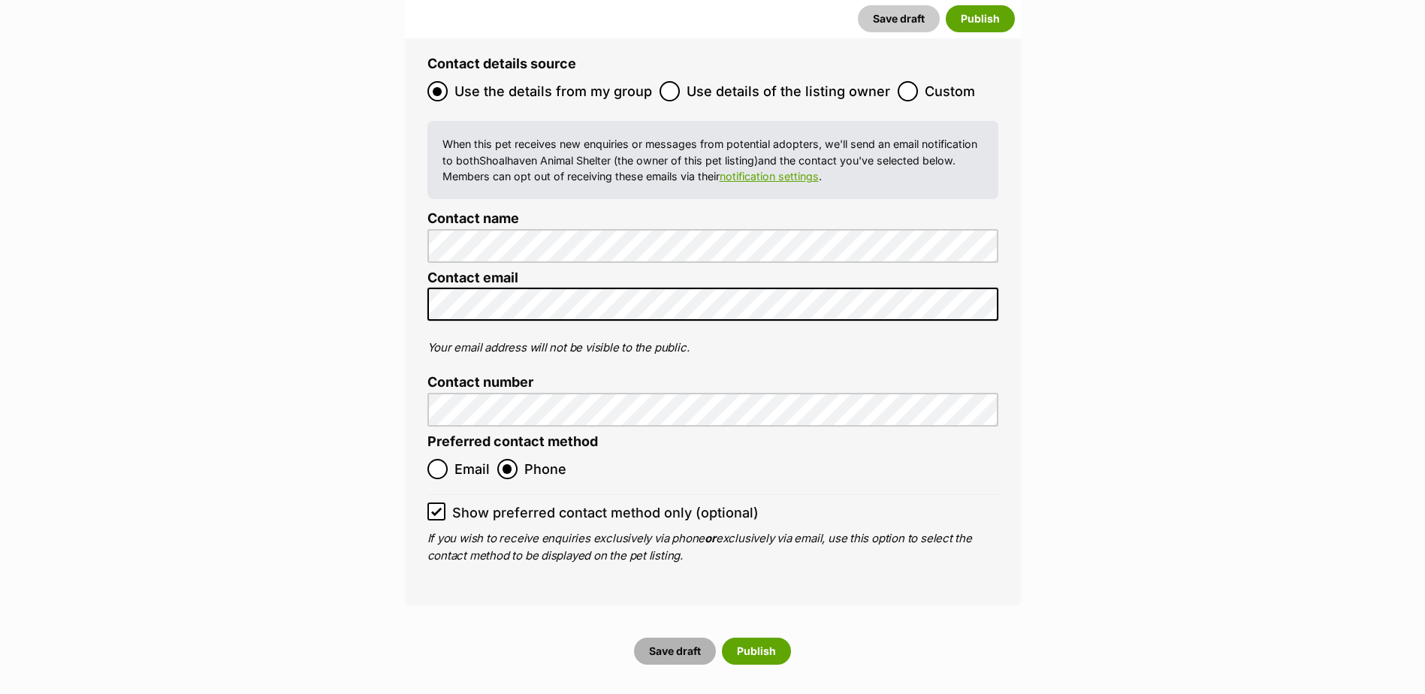
click at [694, 638] on button "Save draft" at bounding box center [675, 651] width 82 height 27
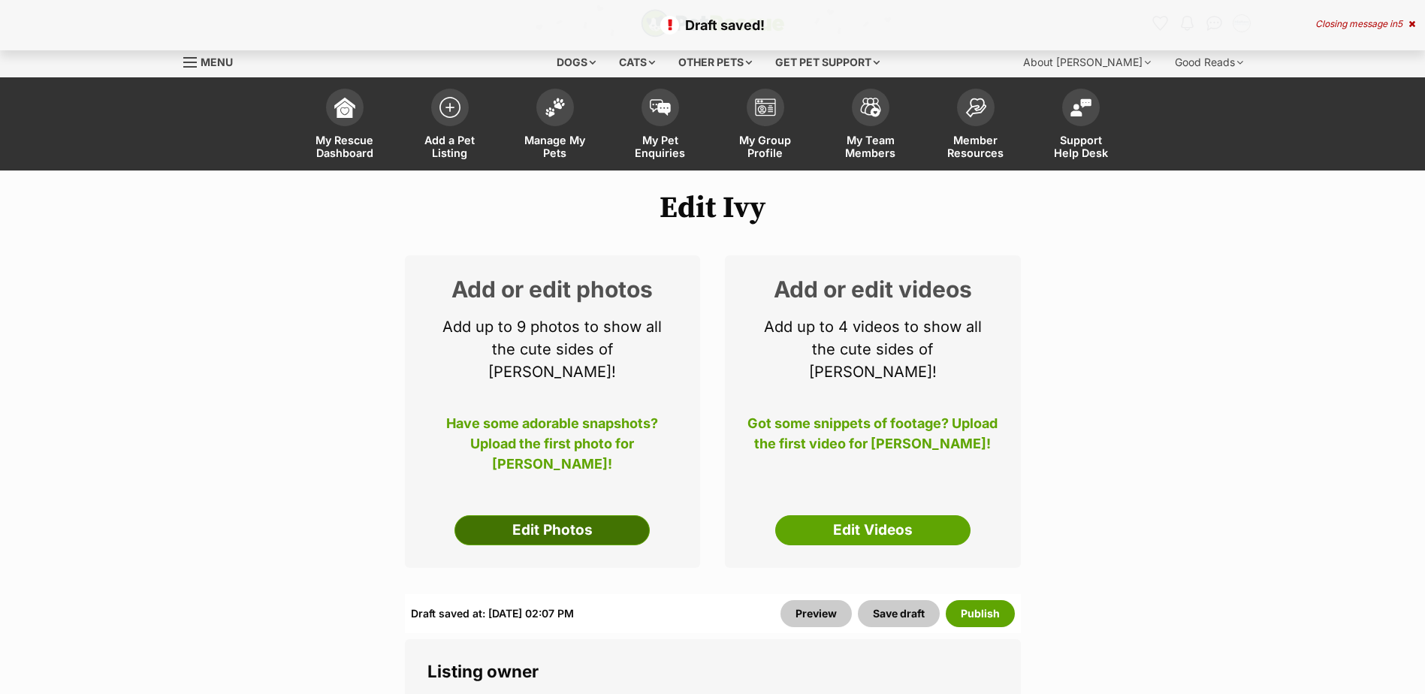
click at [571, 515] on link "Edit Photos" at bounding box center [552, 530] width 195 height 30
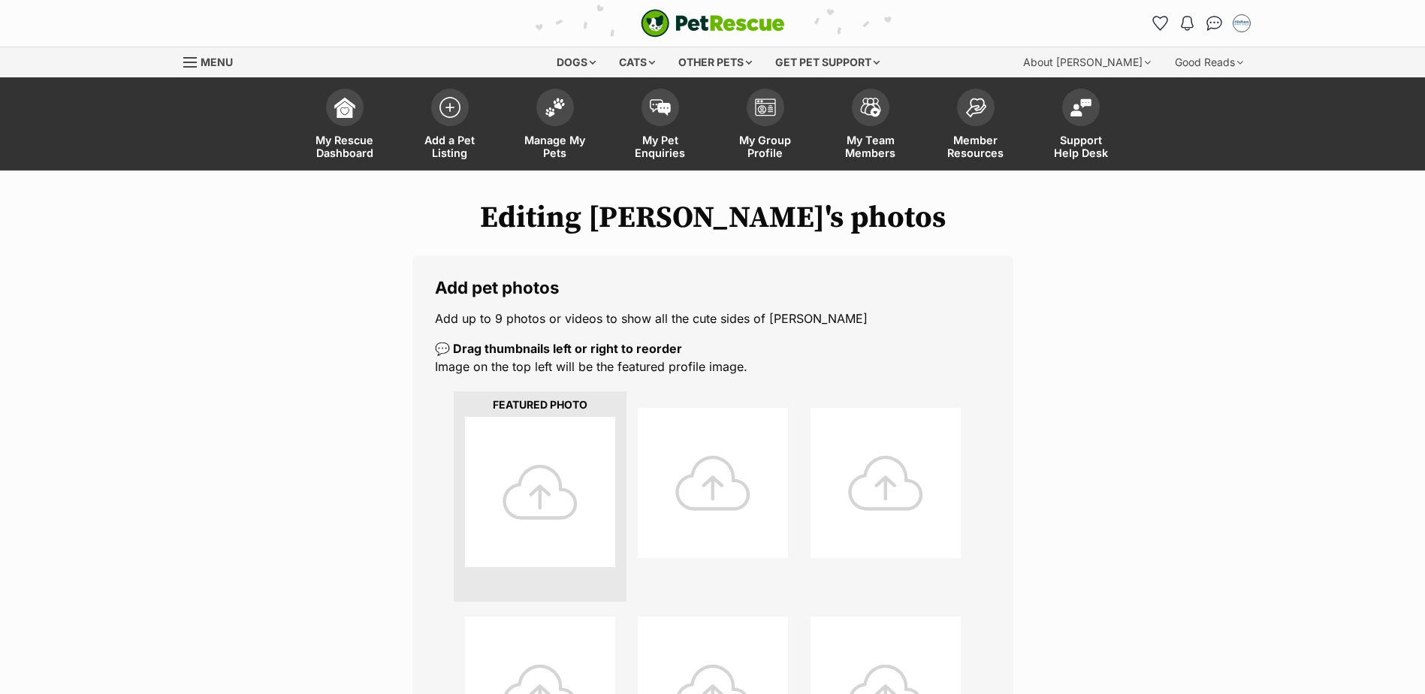
click at [524, 539] on div at bounding box center [540, 492] width 150 height 150
click at [564, 495] on div at bounding box center [540, 492] width 150 height 150
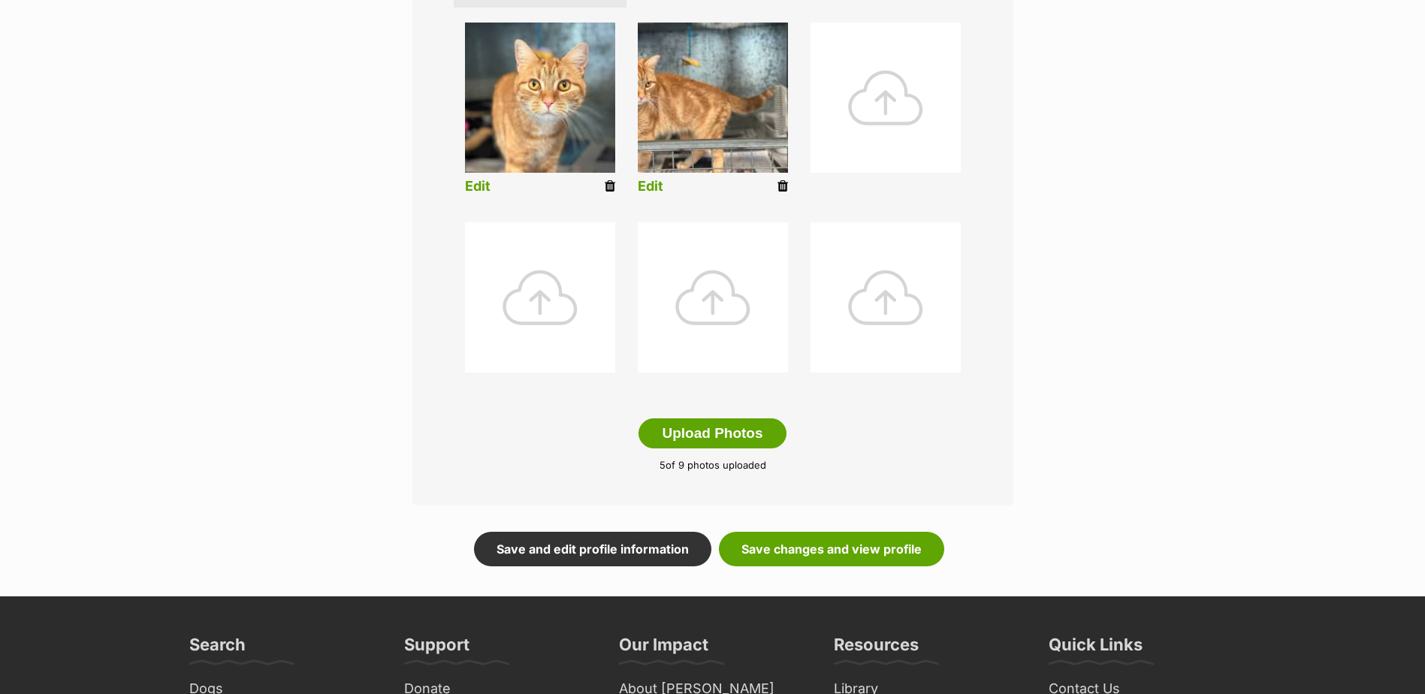
scroll to position [601, 0]
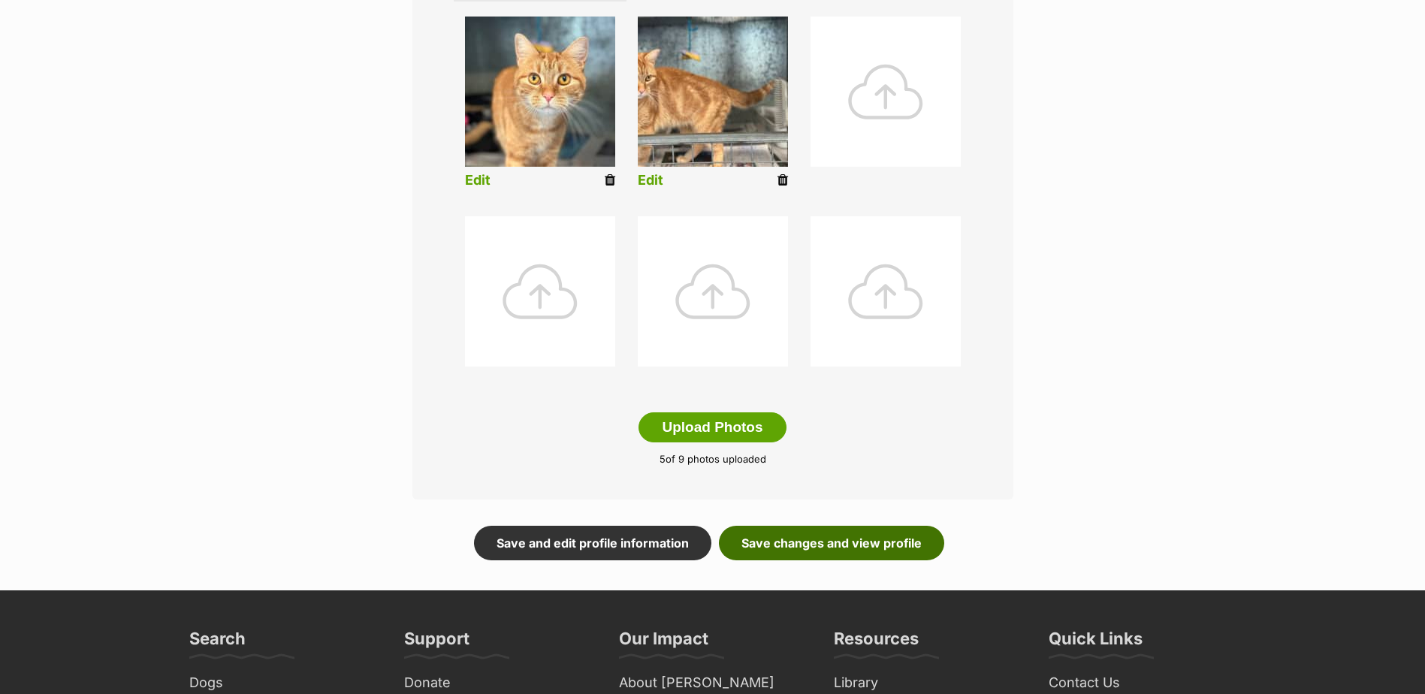
click at [767, 535] on link "Save changes and view profile" at bounding box center [831, 543] width 225 height 35
